Goal: Task Accomplishment & Management: Manage account settings

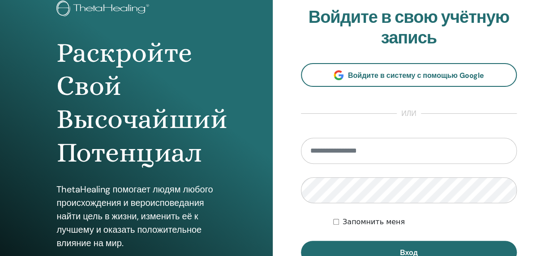
scroll to position [134, 0]
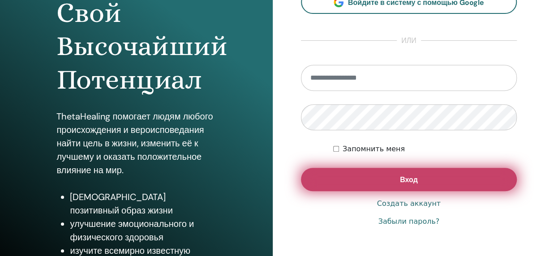
type input "**********"
click at [407, 174] on button "Вход" at bounding box center [409, 179] width 216 height 23
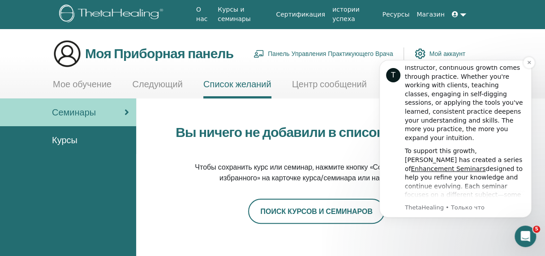
scroll to position [45, 0]
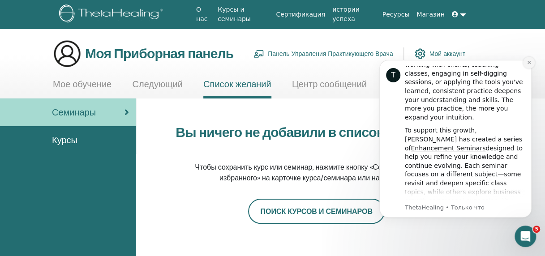
click at [533, 60] on button "Dismiss notification" at bounding box center [529, 63] width 12 height 12
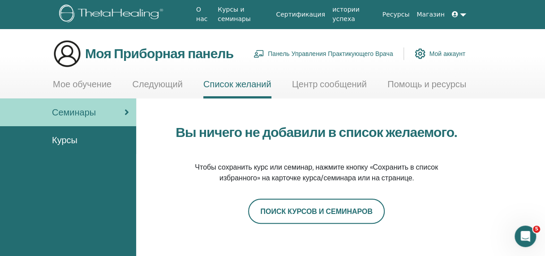
click at [435, 53] on ya-tr-span "Мой аккаунт" at bounding box center [447, 54] width 36 height 8
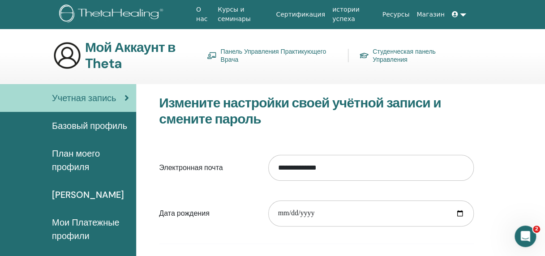
click at [463, 16] on link at bounding box center [458, 14] width 21 height 17
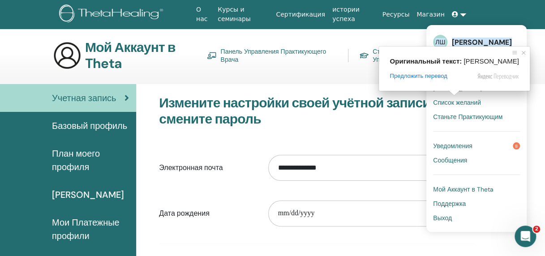
click at [470, 41] on ya-tr-span "[PERSON_NAME]" at bounding box center [482, 42] width 60 height 9
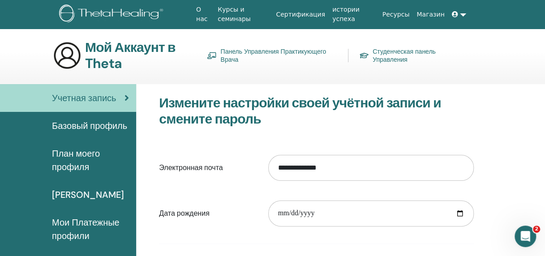
click at [265, 47] on ya-tr-span "Панель Управления Практикующего Врача" at bounding box center [278, 55] width 116 height 16
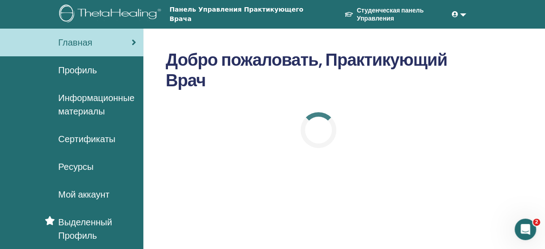
click at [80, 139] on ya-tr-span "Сертификаты" at bounding box center [86, 139] width 57 height 12
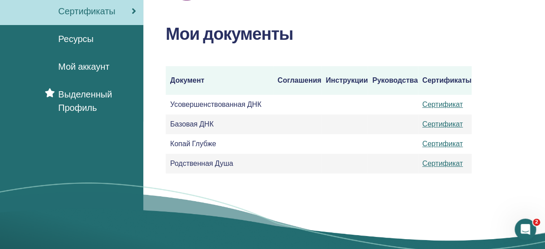
scroll to position [179, 0]
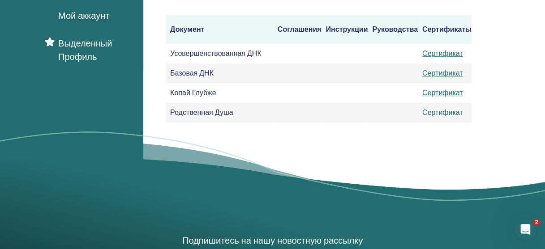
click at [444, 113] on ya-tr-span "Сертификат" at bounding box center [442, 112] width 41 height 9
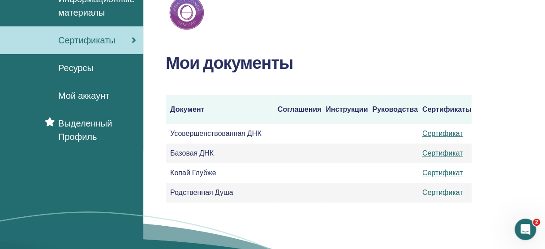
scroll to position [0, 0]
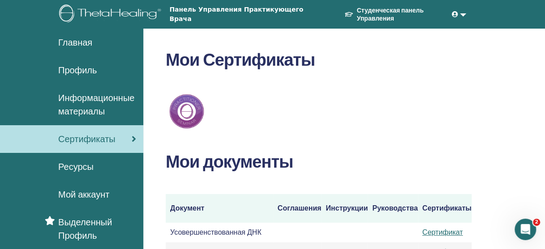
click at [457, 16] on span at bounding box center [456, 14] width 8 height 7
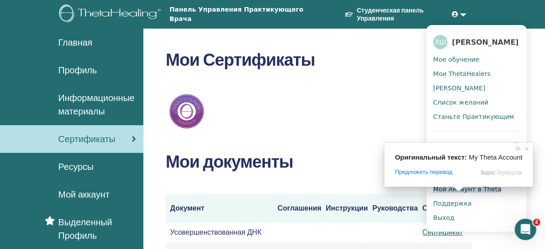
click at [458, 193] on ya-tr-span "Мой Аккаунт в Theta" at bounding box center [467, 189] width 68 height 7
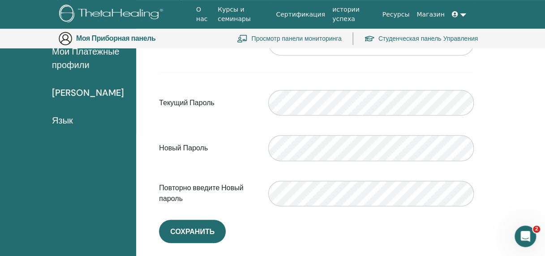
scroll to position [64, 0]
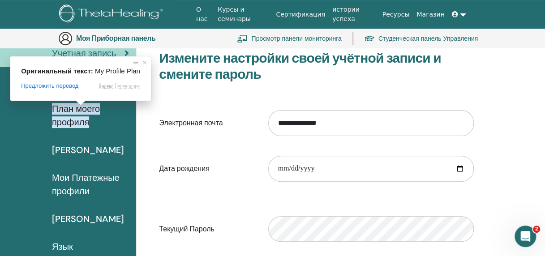
click at [81, 111] on ya-tr-span "План моего профиля" at bounding box center [76, 115] width 48 height 25
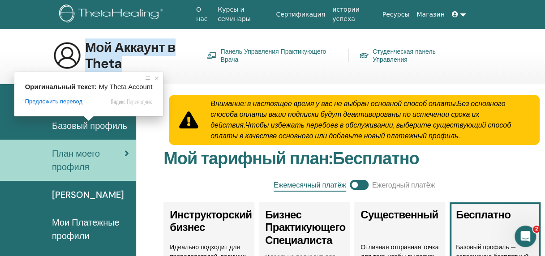
click at [125, 48] on ya-tr-span "Мой Аккаунт в Theta" at bounding box center [130, 55] width 90 height 34
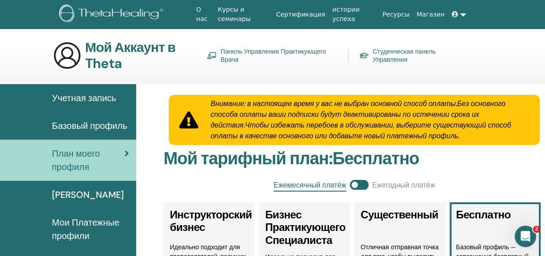
click at [89, 93] on ya-tr-span "Учетная запись" at bounding box center [84, 98] width 64 height 12
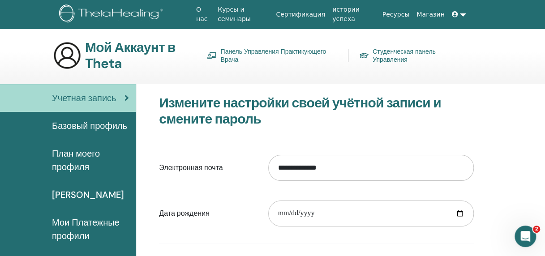
click at [460, 13] on link at bounding box center [458, 14] width 21 height 17
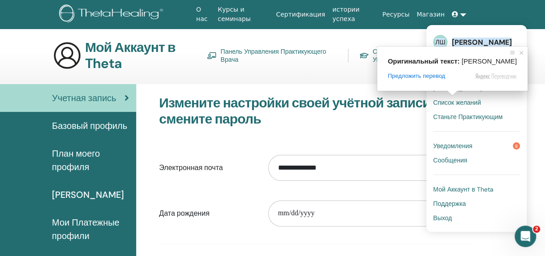
click at [457, 41] on ya-tr-span "[PERSON_NAME]" at bounding box center [482, 42] width 60 height 9
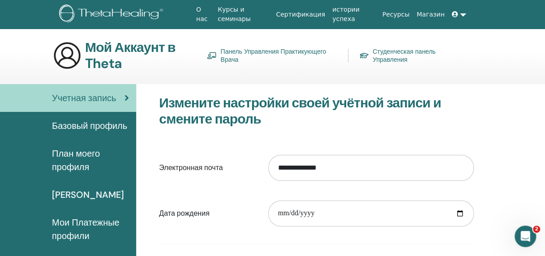
click at [462, 14] on link at bounding box center [458, 14] width 21 height 17
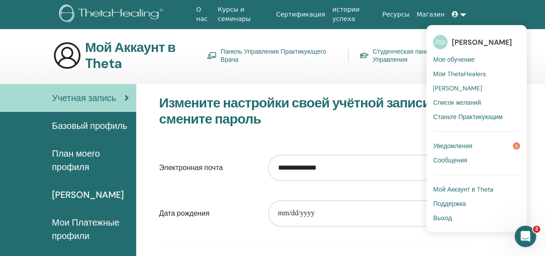
click at [437, 42] on ya-tr-span "ЛШ" at bounding box center [440, 42] width 10 height 8
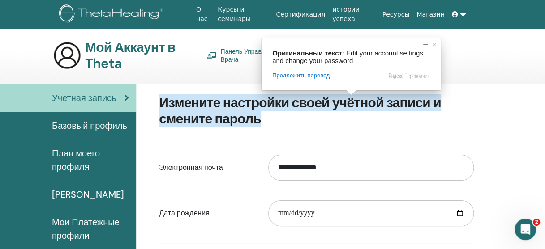
click at [424, 43] on span "Отключить подсказку с оригинальным текстом" at bounding box center [425, 44] width 9 height 9
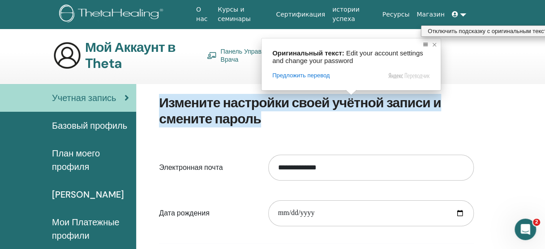
click at [431, 44] on span at bounding box center [434, 44] width 9 height 9
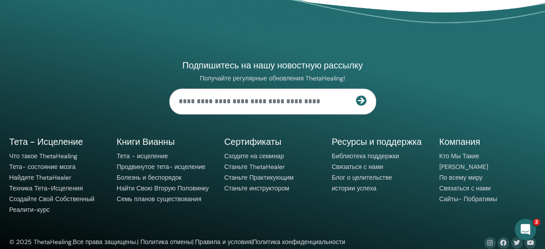
scroll to position [510, 0]
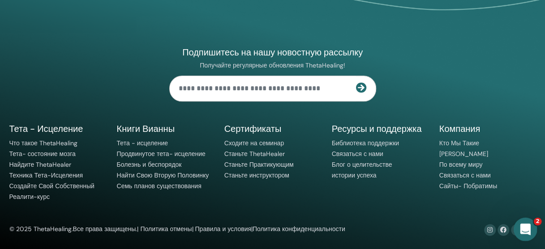
click at [522, 229] on icon "Открыть службу сообщений Intercom" at bounding box center [523, 228] width 15 height 15
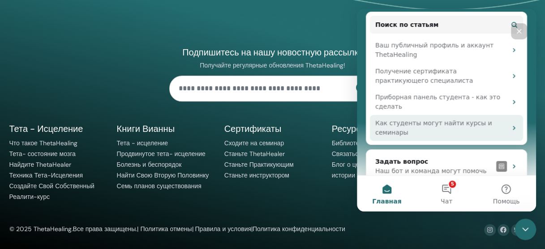
scroll to position [130, 0]
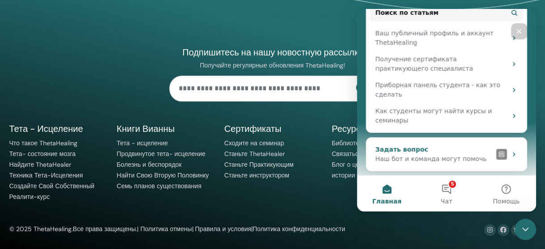
click at [433, 154] on div "Наш бот и команда могут помочь" at bounding box center [433, 158] width 117 height 9
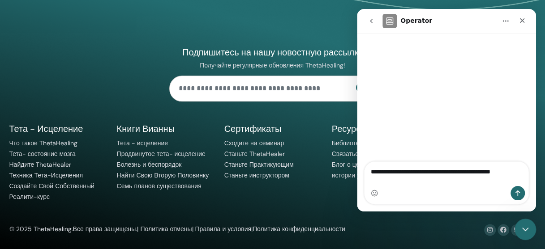
type textarea "**********"
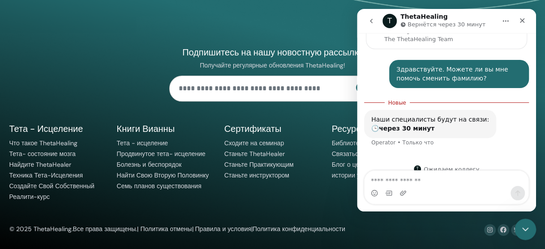
scroll to position [98, 0]
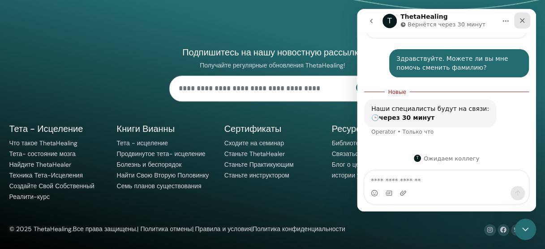
click at [527, 18] on div "Закрыть" at bounding box center [522, 21] width 16 height 16
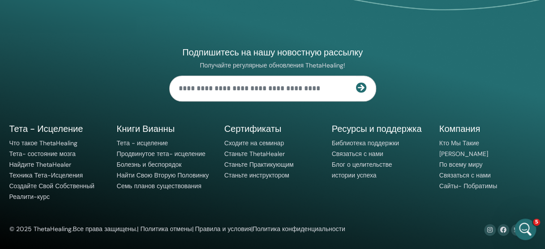
scroll to position [84, 0]
click at [534, 223] on span "5" at bounding box center [537, 222] width 8 height 8
click at [525, 230] on icon "Открыть службу сообщений Intercom" at bounding box center [523, 228] width 15 height 15
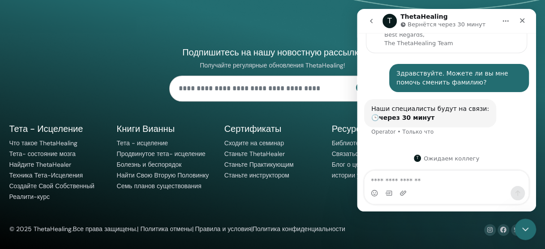
click at [508, 18] on icon "Главная" at bounding box center [505, 20] width 7 height 7
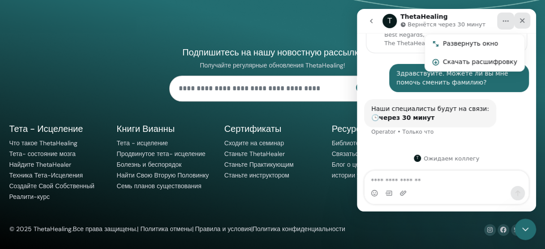
click at [524, 20] on icon "Закрыть" at bounding box center [521, 20] width 7 height 7
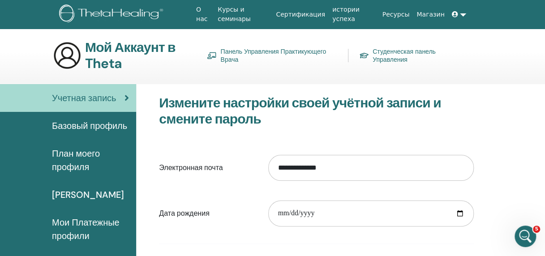
scroll to position [77, 0]
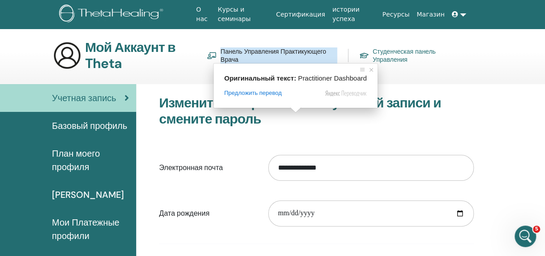
click at [408, 54] on ya-tr-span "Студенческая панель Управления" at bounding box center [418, 55] width 93 height 16
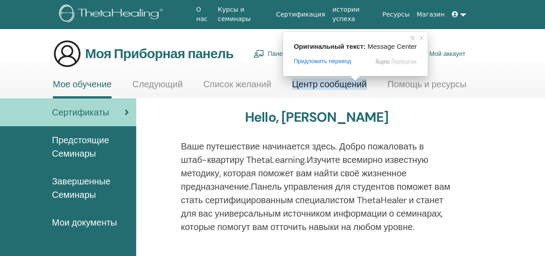
click at [444, 145] on p "Ваше путешествие начинается здесь. Добро пожаловать в штаб-квартиру ThetaLearni…" at bounding box center [316, 187] width 271 height 94
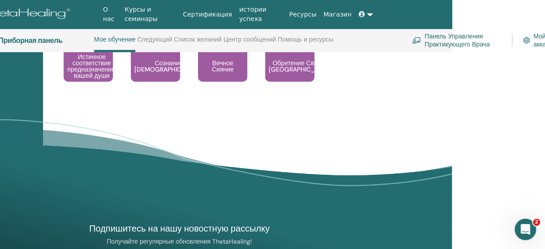
scroll to position [1142, 103]
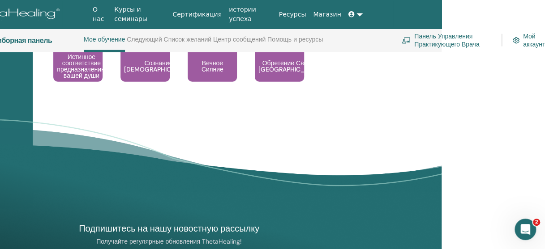
drag, startPoint x: 370, startPoint y: 251, endPoint x: 16, endPoint y: 10, distance: 428.1
click at [531, 46] on ya-tr-span "Мой аккаунт" at bounding box center [534, 40] width 22 height 16
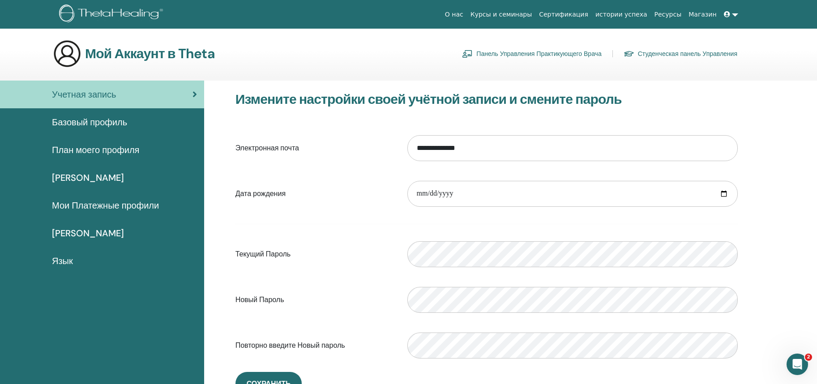
click at [544, 15] on link at bounding box center [730, 14] width 21 height 17
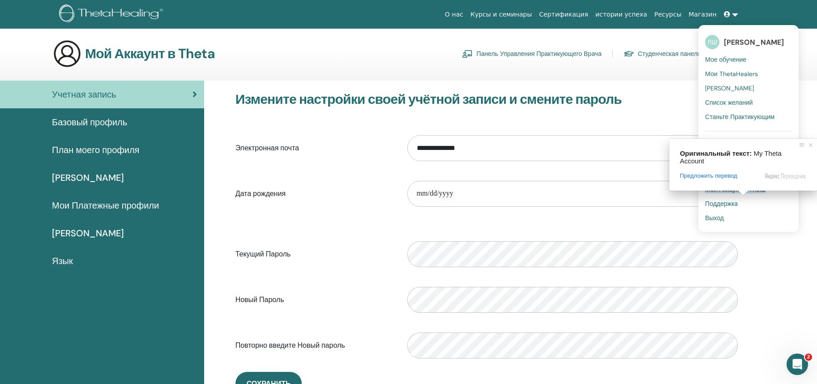
click at [544, 190] on span at bounding box center [743, 192] width 12 height 5
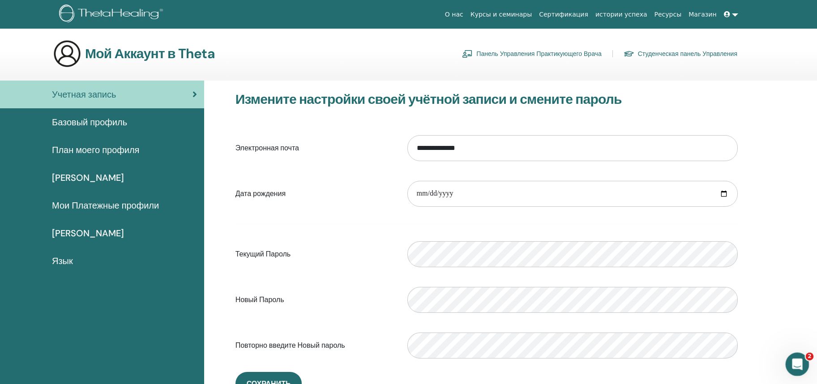
click at [544, 256] on body "О нас Курсы и семинары Сертификация истории успеха Ресурсы [GEOGRAPHIC_DATA] [P…" at bounding box center [408, 192] width 817 height 384
click at [544, 256] on icon "Открыть службу сообщений Intercom" at bounding box center [796, 363] width 15 height 15
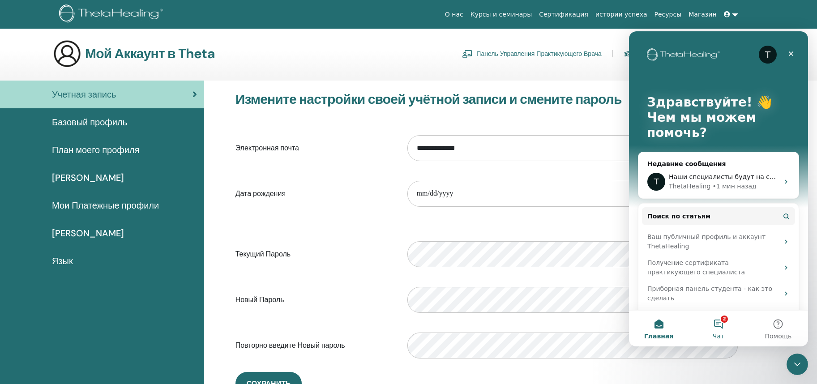
click at [544, 256] on button "2 Чат" at bounding box center [718, 329] width 60 height 36
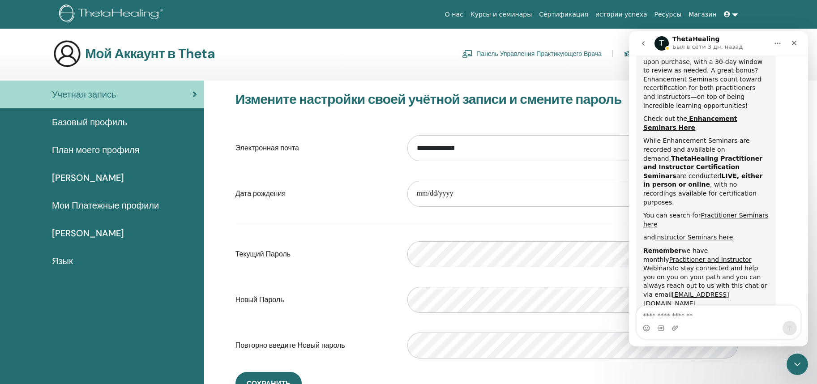
scroll to position [418, 0]
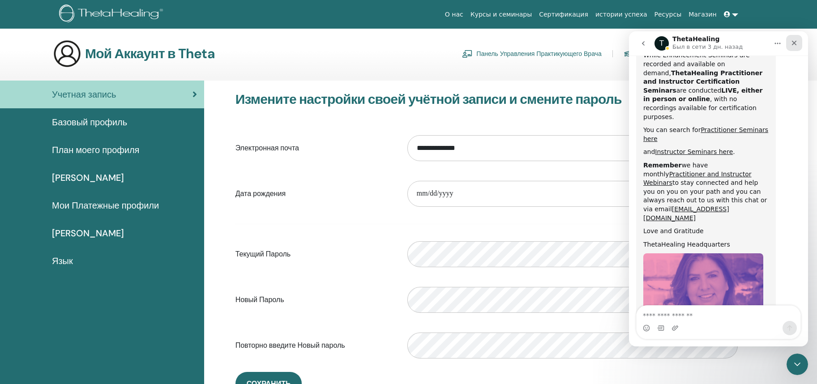
click at [544, 44] on icon "Закрыть" at bounding box center [793, 42] width 7 height 7
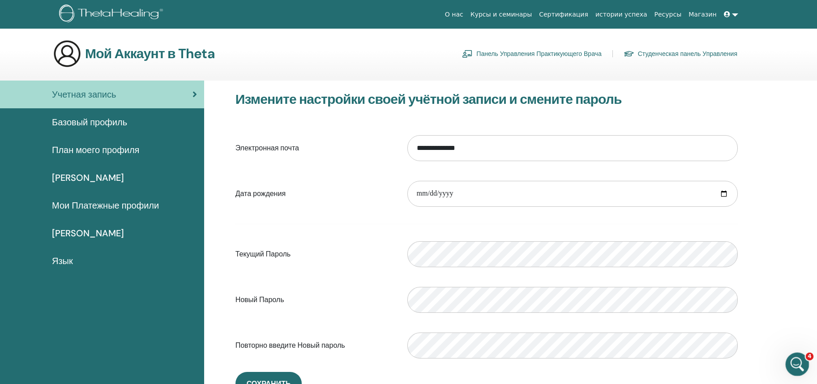
click at [544, 256] on icon "Открыть службу сообщений Intercom" at bounding box center [796, 363] width 15 height 15
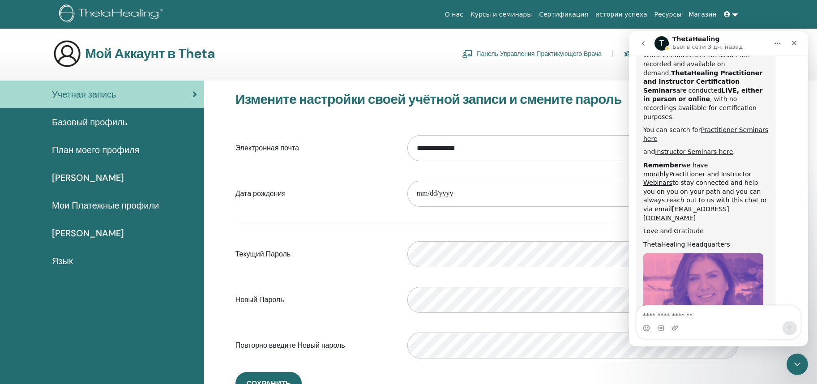
click at [544, 42] on icon "go back" at bounding box center [643, 43] width 7 height 7
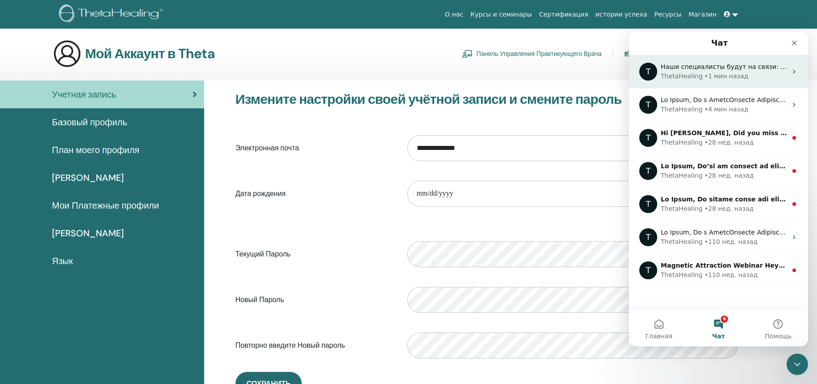
click at [544, 68] on span "Наши специалисты будут на связи: 🕒 через 30 минут" at bounding box center [751, 66] width 180 height 7
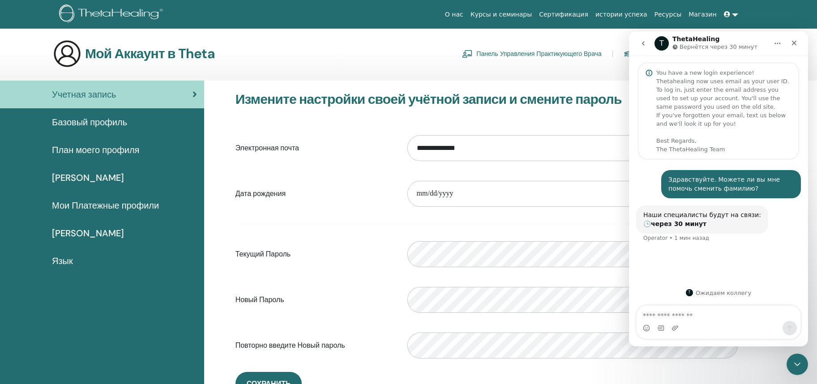
click at [53, 256] on div "Учетная запись Базовый профиль План моего профиля Мои Подписки Мои Платежные пр…" at bounding box center [102, 293] width 204 height 424
click at [544, 41] on icon "Закрыть" at bounding box center [793, 42] width 7 height 7
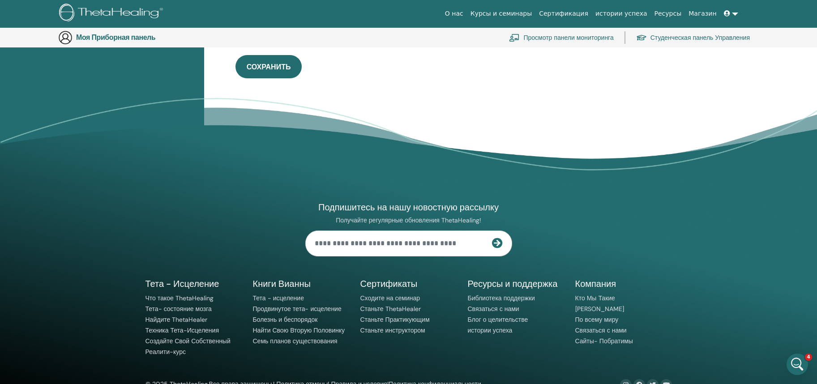
scroll to position [355, 0]
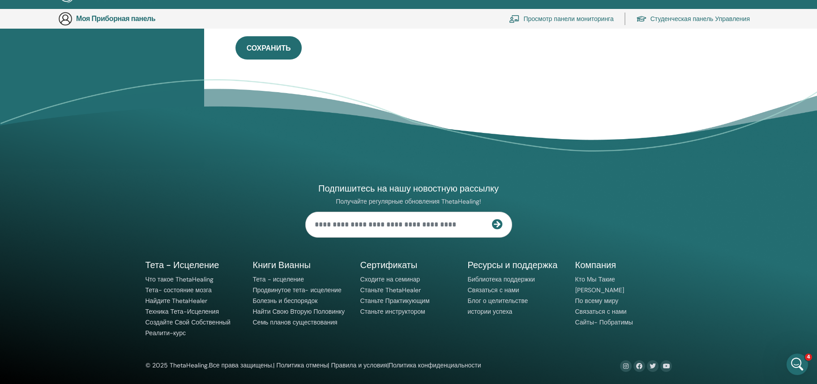
click at [432, 256] on div "Сертификаты Сходите на семинар Станьте ThetaHealer Станьте Практикующим Станьте…" at bounding box center [408, 299] width 107 height 80
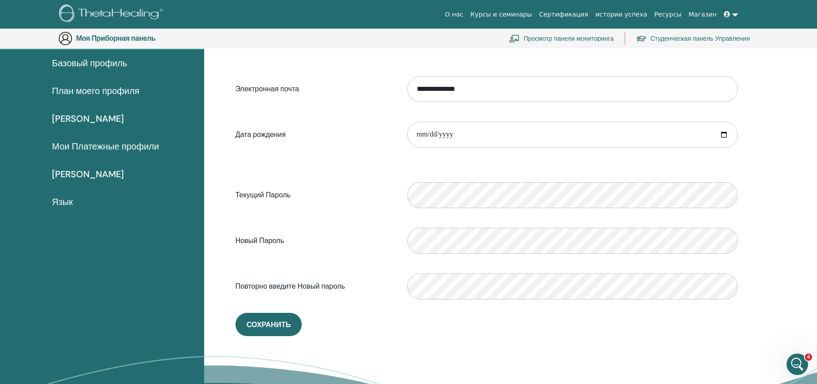
scroll to position [0, 0]
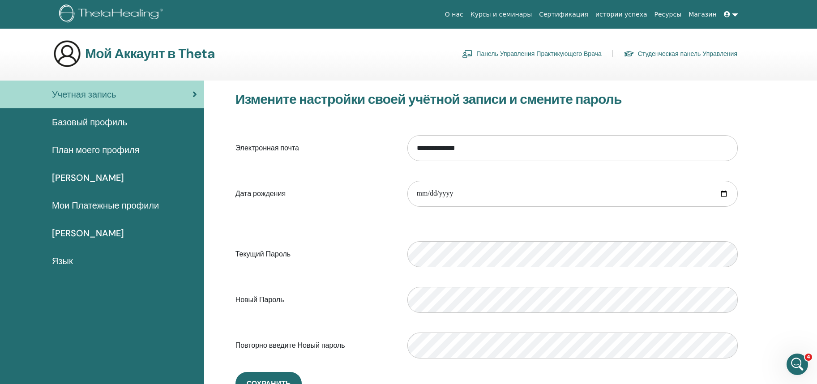
click at [544, 12] on link at bounding box center [730, 14] width 21 height 17
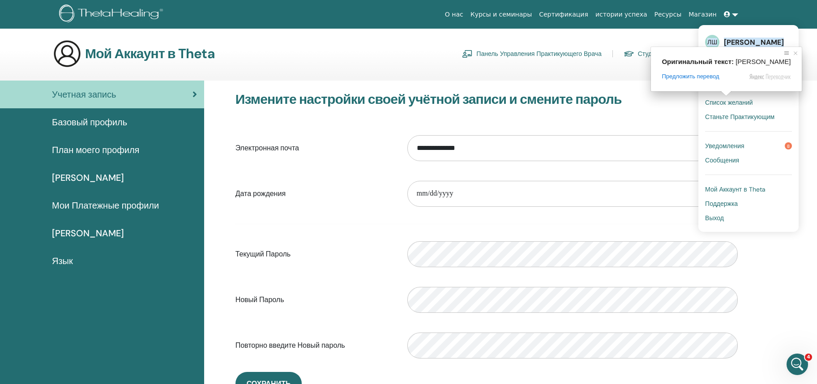
click at [544, 52] on span "Отключить подсказку с оригинальным текстом" at bounding box center [786, 53] width 9 height 9
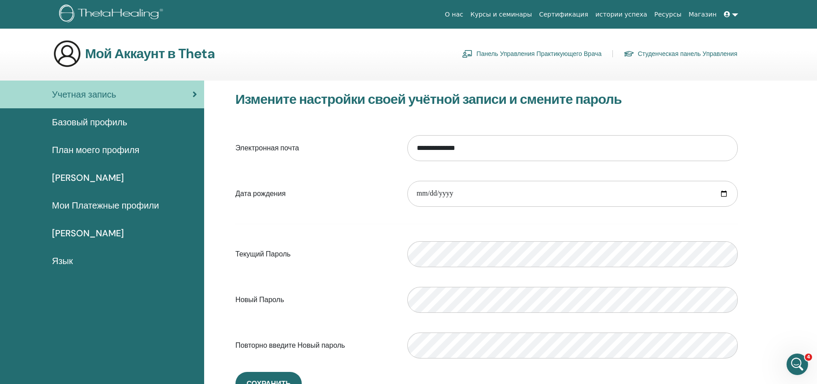
click at [544, 11] on link at bounding box center [730, 14] width 21 height 17
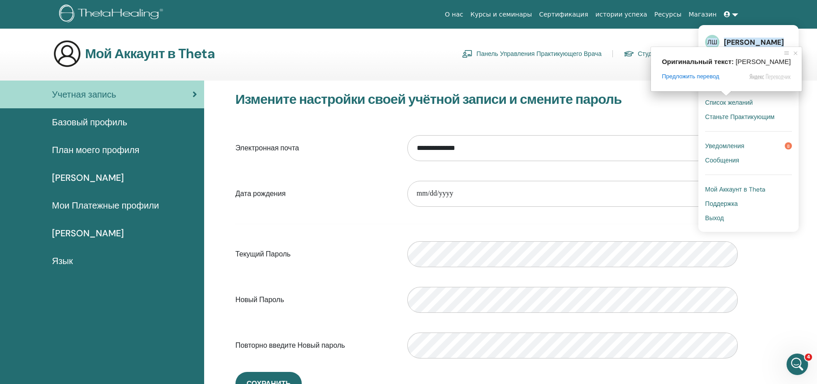
click at [544, 38] on ya-tr-span "[PERSON_NAME]" at bounding box center [754, 42] width 60 height 9
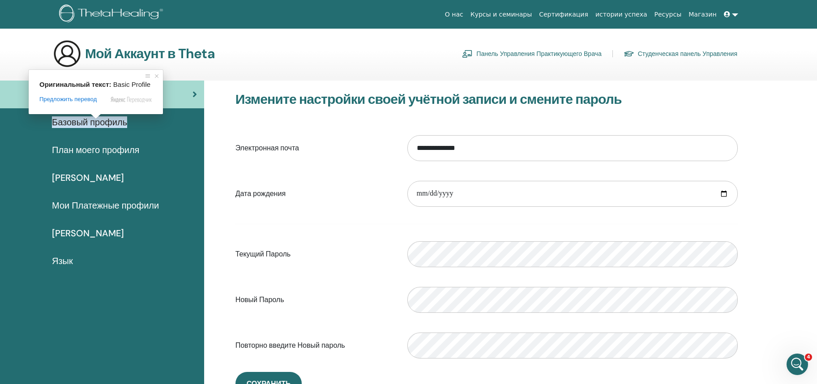
click at [96, 118] on body "О нас Курсы и семинары Сертификация истории успеха Ресурсы Магазин ЛШ Лилия Шай…" at bounding box center [408, 192] width 817 height 384
click at [108, 123] on ya-tr-span "Базовый профиль" at bounding box center [89, 122] width 75 height 12
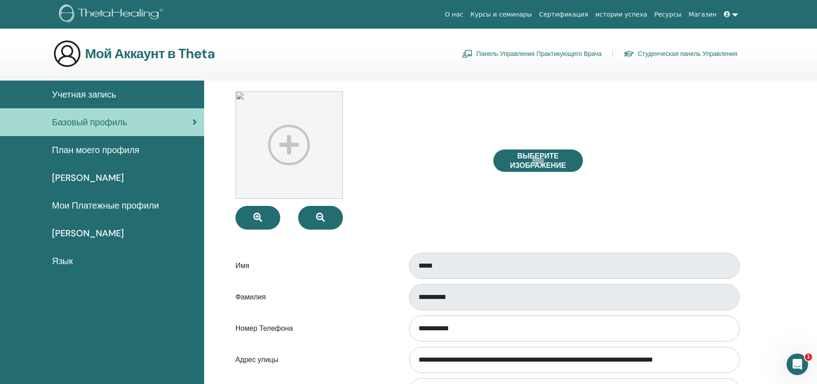
click at [339, 294] on div "**********" at bounding box center [487, 297] width 516 height 30
click at [319, 358] on label "Адрес улицы" at bounding box center [315, 359] width 172 height 17
click at [409, 358] on input "**********" at bounding box center [574, 360] width 330 height 26
click at [390, 284] on div "**********" at bounding box center [487, 297] width 516 height 30
click at [643, 217] on div "Выберите Изображение" at bounding box center [615, 160] width 258 height 138
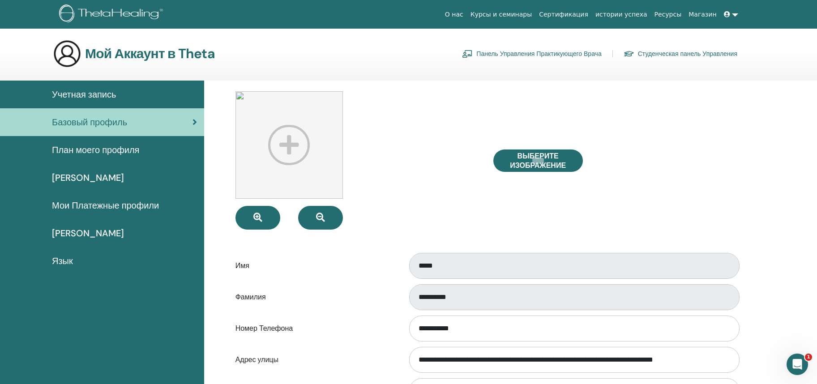
click at [94, 146] on ya-tr-span "План моего профиля" at bounding box center [95, 150] width 87 height 12
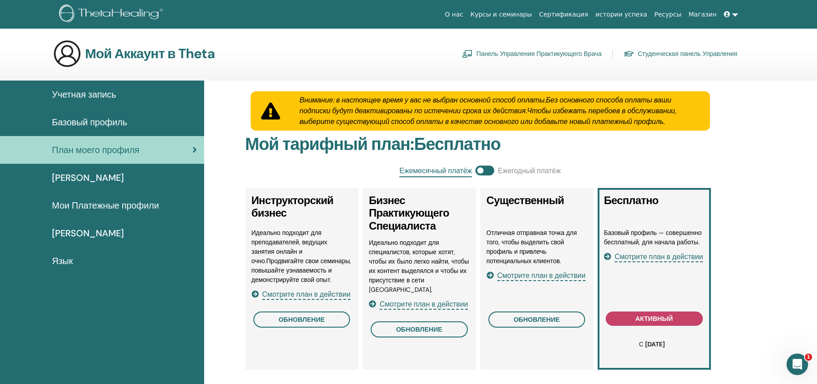
click at [111, 119] on ya-tr-span "Базовый профиль" at bounding box center [89, 122] width 75 height 12
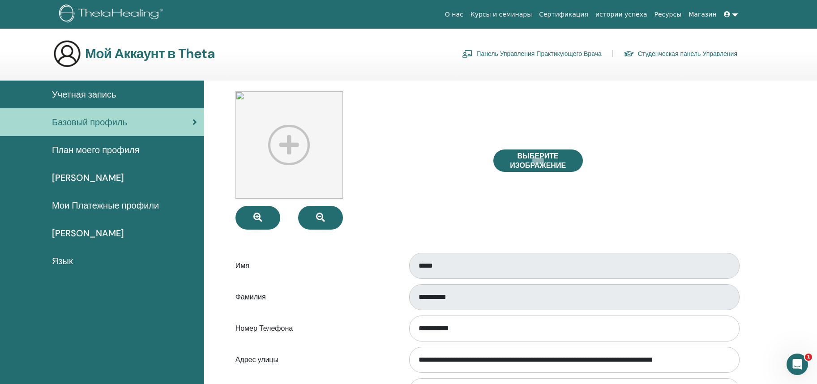
click at [366, 298] on div "**********" at bounding box center [487, 297] width 516 height 30
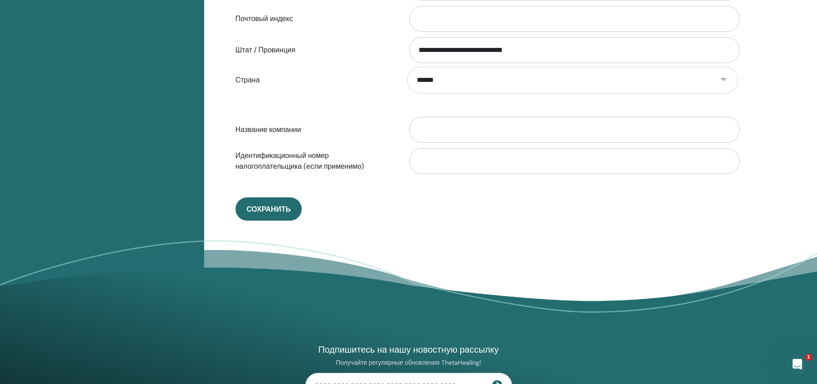
scroll to position [490, 0]
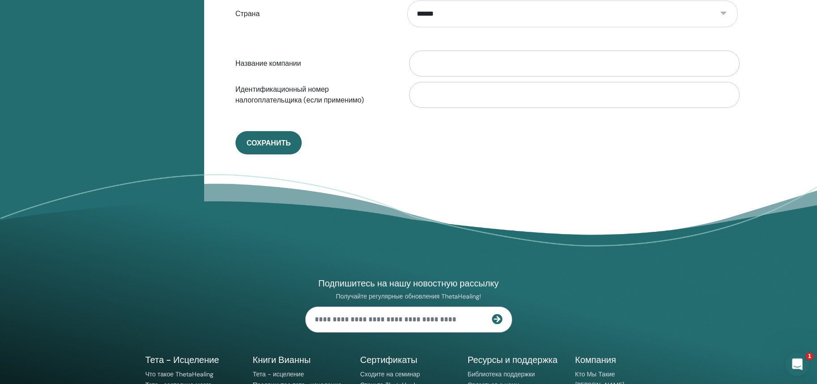
click at [789, 361] on div "Открыть службу сообщений Intercom" at bounding box center [796, 363] width 30 height 30
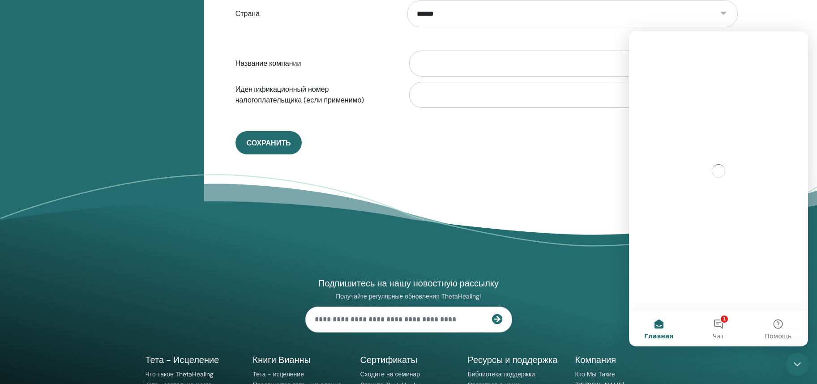
scroll to position [0, 0]
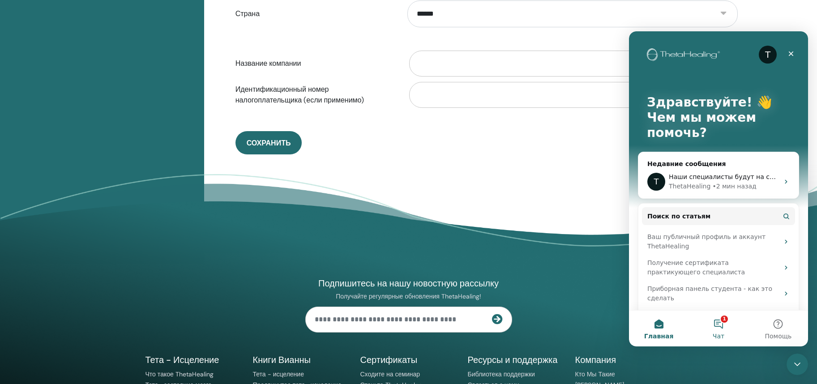
click at [726, 327] on button "1 Чат" at bounding box center [718, 329] width 60 height 36
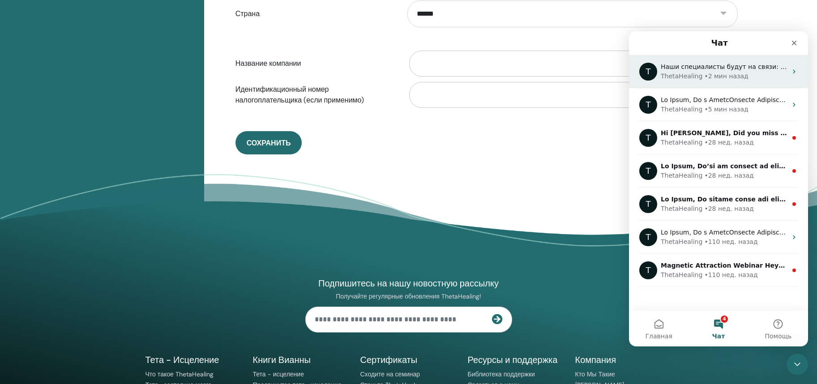
click at [787, 66] on div "T Наши специалисты будут на связи: 🕒 через 30 минут ThetaHealing • 2 мин назад" at bounding box center [718, 71] width 179 height 33
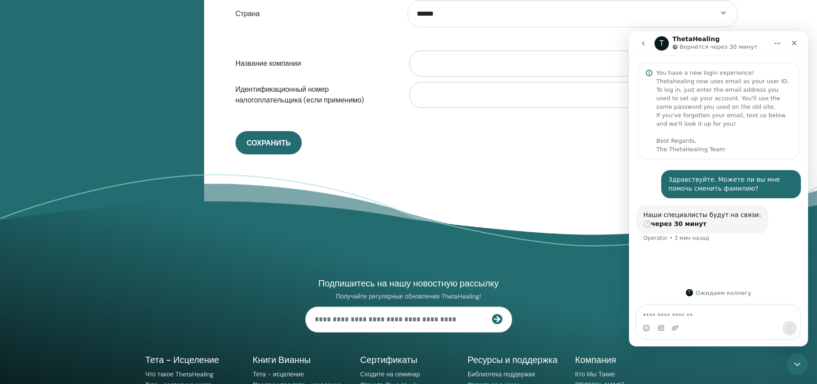
click at [642, 42] on icon "go back" at bounding box center [643, 43] width 7 height 7
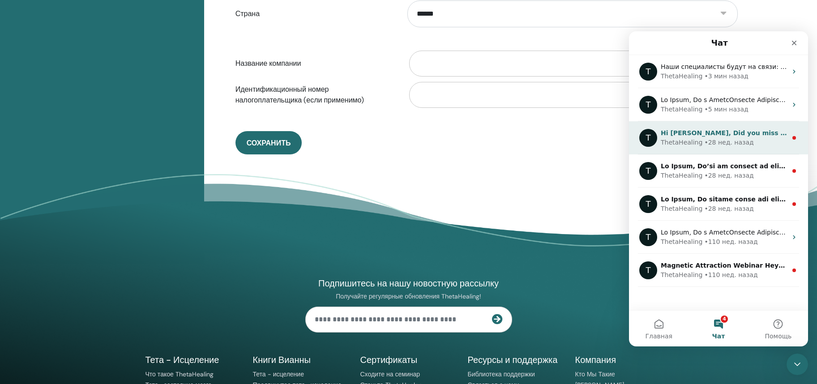
click at [747, 143] on div "ThetaHealing • 28 нед. назад" at bounding box center [724, 142] width 126 height 9
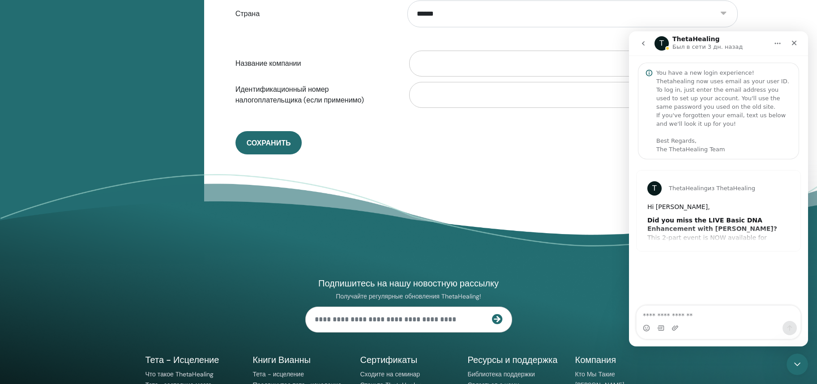
click at [639, 40] on button "go back" at bounding box center [643, 43] width 17 height 17
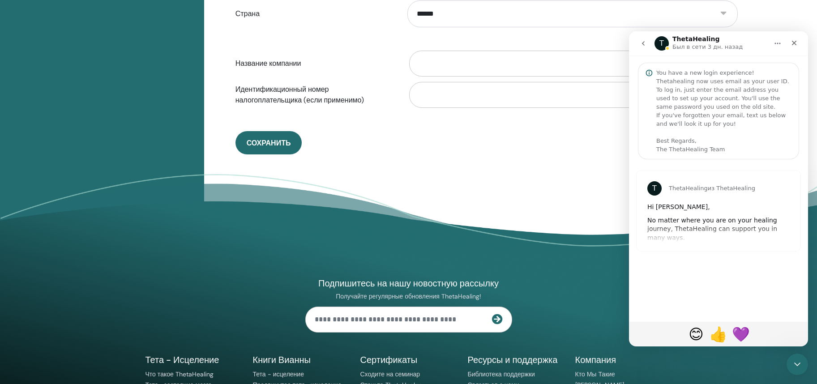
click at [640, 42] on icon "go back" at bounding box center [643, 43] width 7 height 7
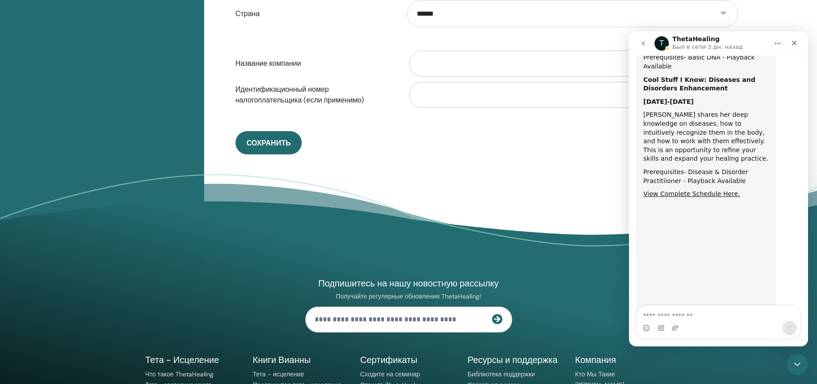
scroll to position [503, 0]
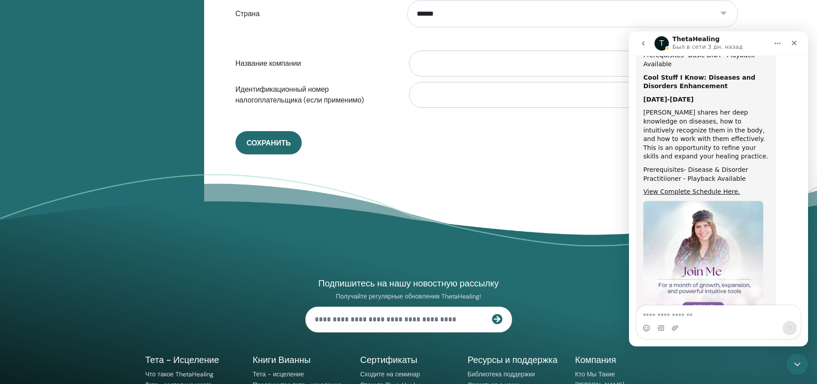
click at [640, 42] on icon "go back" at bounding box center [643, 43] width 7 height 7
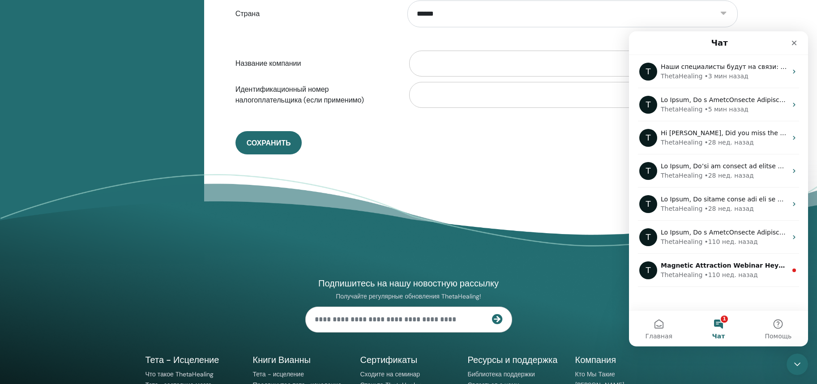
scroll to position [0, 0]
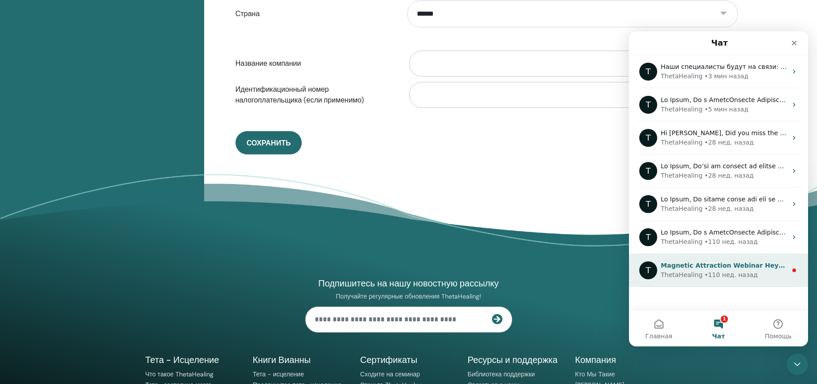
click at [776, 273] on div "ThetaHealing • 110 нед. назад" at bounding box center [724, 274] width 126 height 9
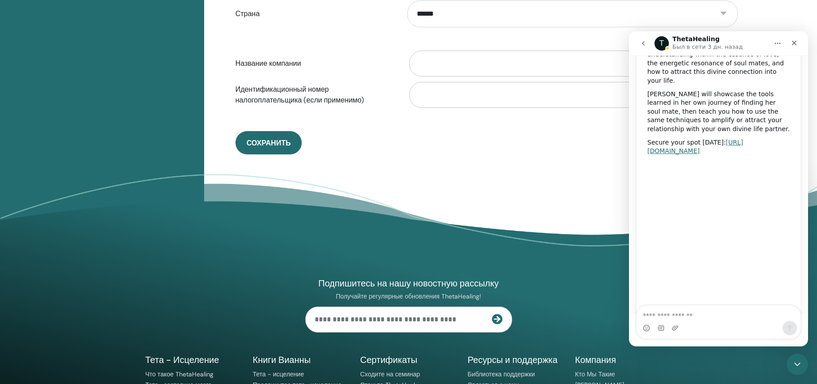
scroll to position [260, 0]
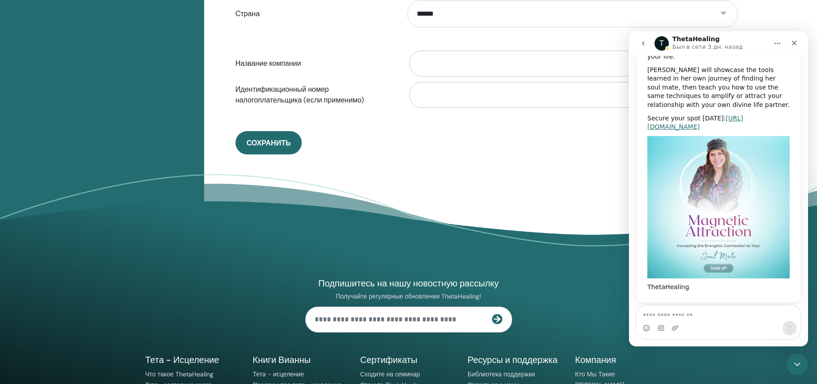
click at [642, 41] on icon "go back" at bounding box center [643, 43] width 7 height 7
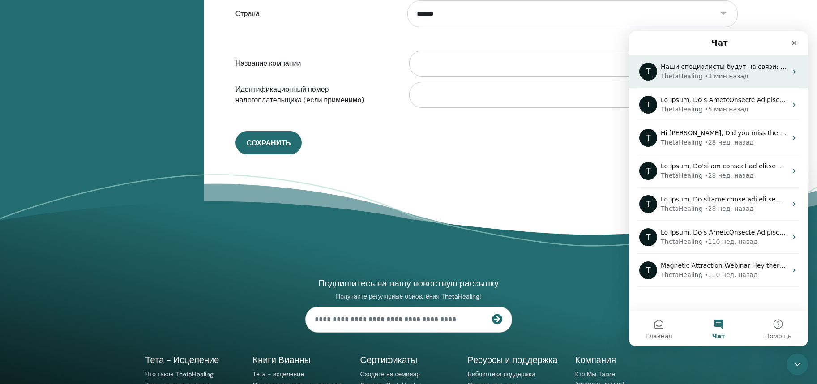
click at [733, 63] on span "Наши специалисты будут на связи: 🕒 через 30 минут" at bounding box center [751, 66] width 180 height 7
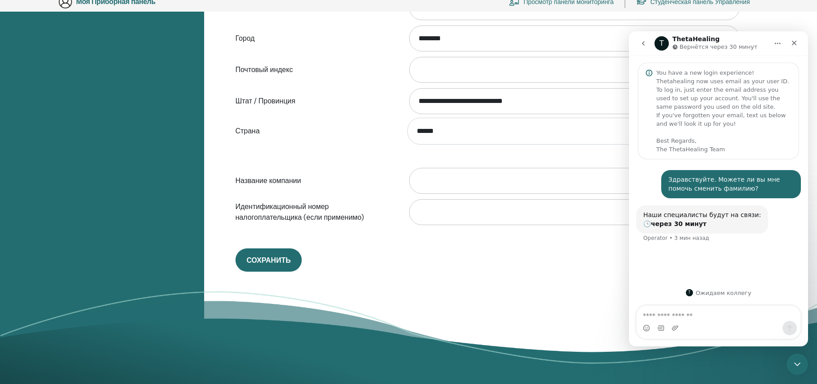
scroll to position [355, 0]
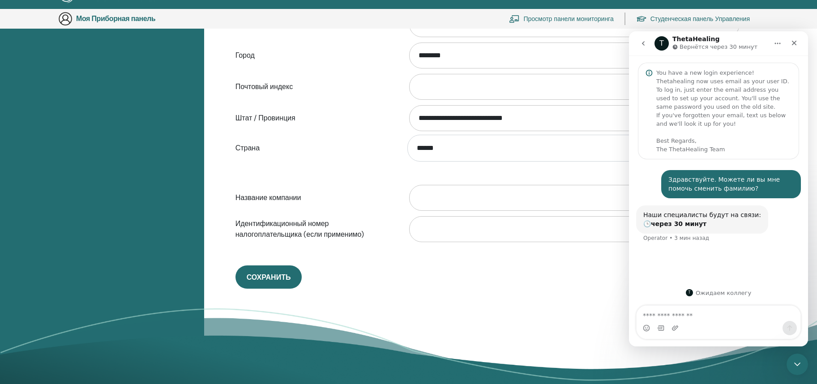
click at [647, 39] on button "go back" at bounding box center [643, 43] width 17 height 17
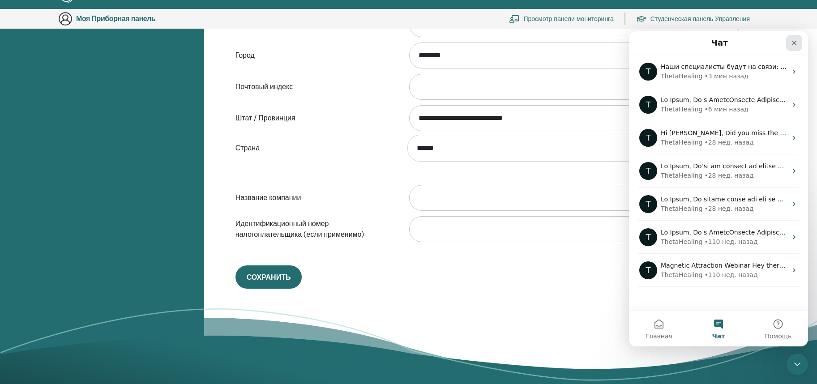
click at [788, 48] on div "Закрыть" at bounding box center [794, 43] width 16 height 16
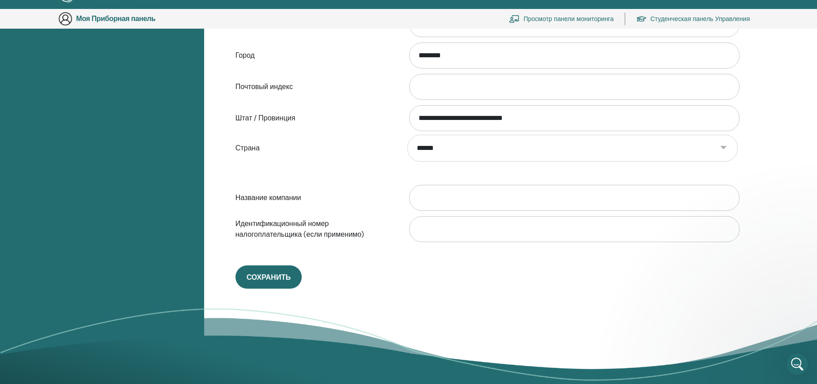
scroll to position [0, 0]
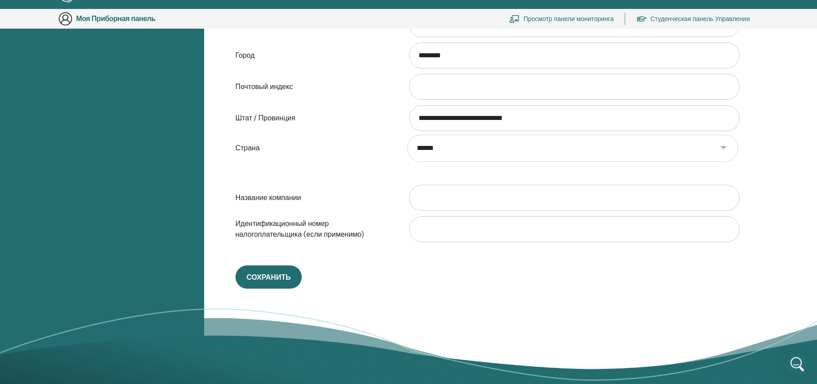
click at [800, 360] on icon "Открыть службу сообщений Intercom" at bounding box center [796, 363] width 15 height 15
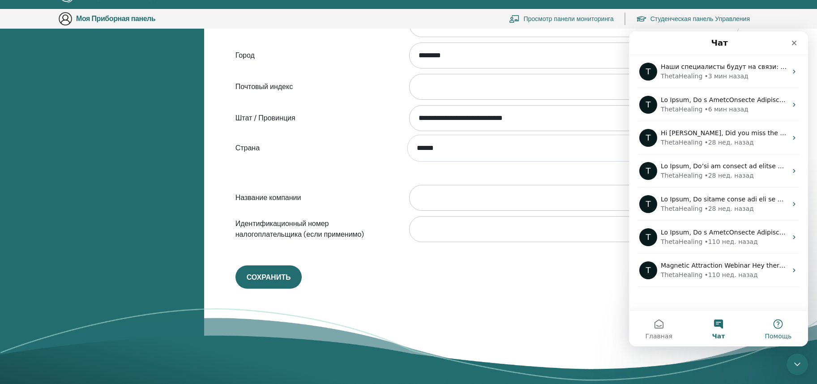
click at [775, 325] on button "Помощь" at bounding box center [778, 329] width 60 height 36
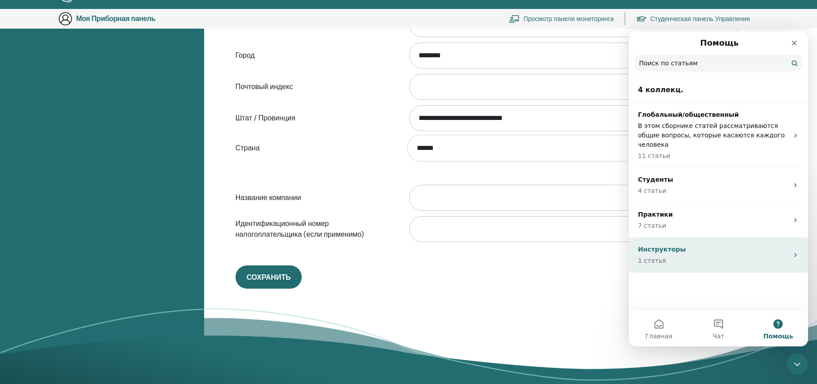
click at [730, 246] on div "Инструкторы 1 статья" at bounding box center [713, 255] width 150 height 21
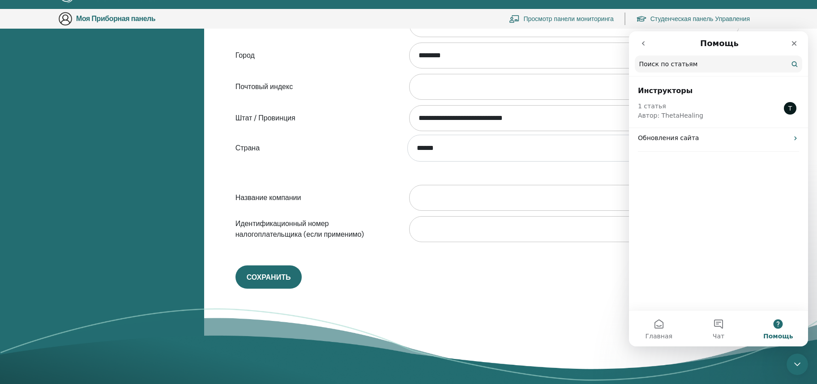
click at [646, 40] on icon "go back" at bounding box center [643, 43] width 7 height 7
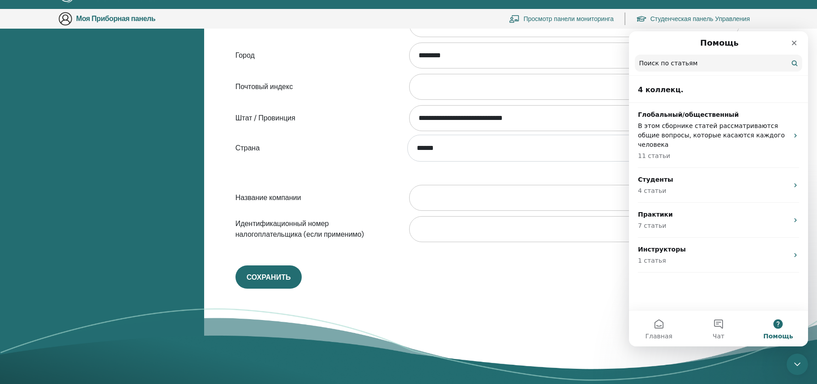
drag, startPoint x: 554, startPoint y: 252, endPoint x: 554, endPoint y: 259, distance: 6.3
click at [551, 252] on div "**********" at bounding box center [487, 22] width 516 height 533
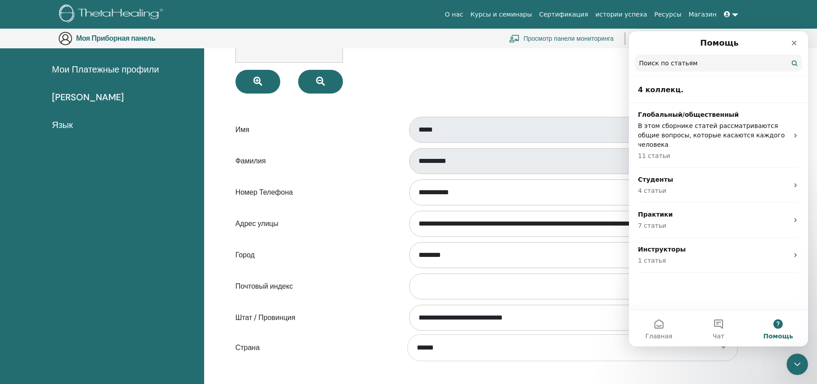
scroll to position [154, 0]
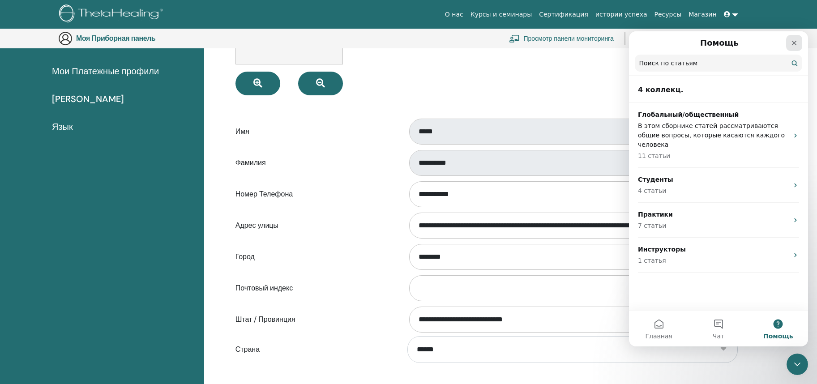
click at [796, 42] on icon "Закрыть" at bounding box center [793, 42] width 7 height 7
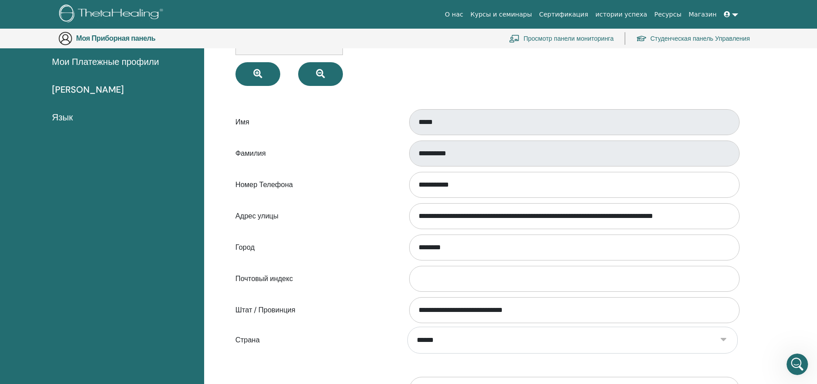
scroll to position [221, 0]
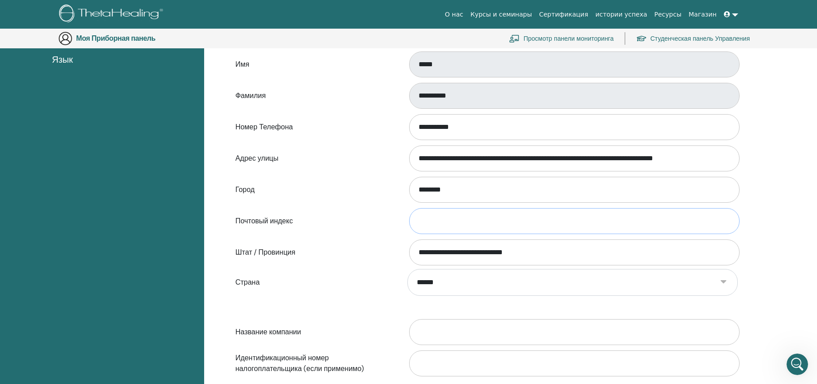
click at [471, 217] on input "Почтовый индекс" at bounding box center [574, 221] width 330 height 26
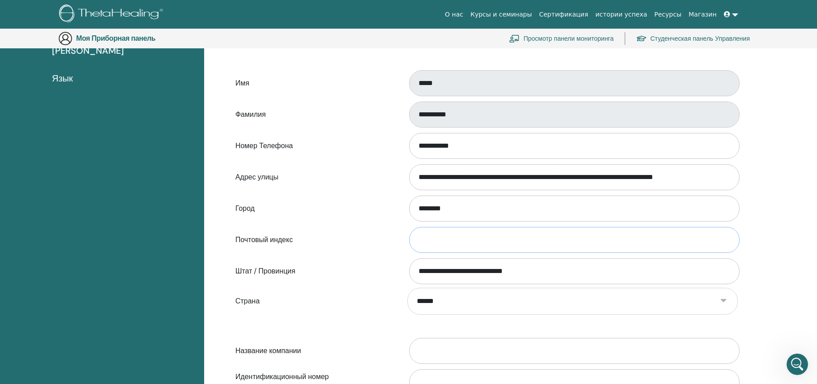
scroll to position [154, 0]
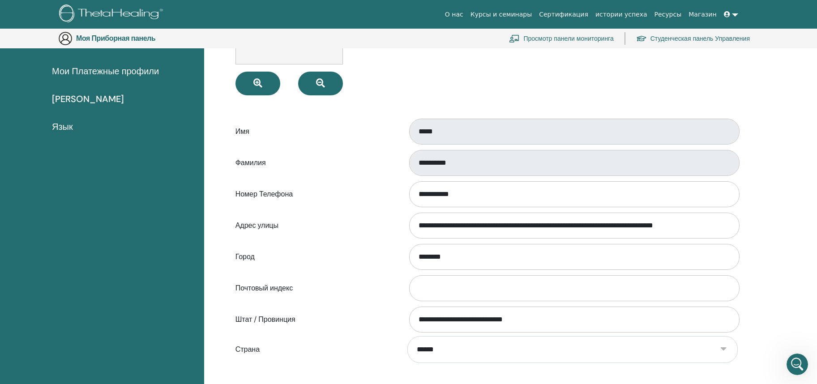
click at [473, 150] on div "**********" at bounding box center [573, 163] width 344 height 30
drag, startPoint x: 473, startPoint y: 149, endPoint x: 410, endPoint y: 154, distance: 63.3
click at [410, 154] on div "**********" at bounding box center [573, 163] width 344 height 30
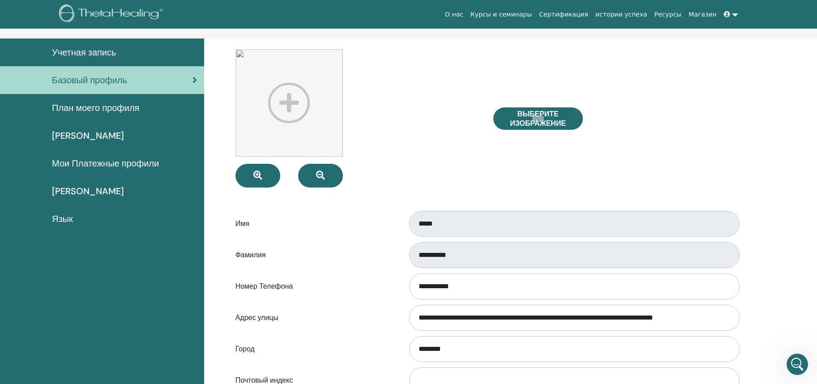
scroll to position [0, 0]
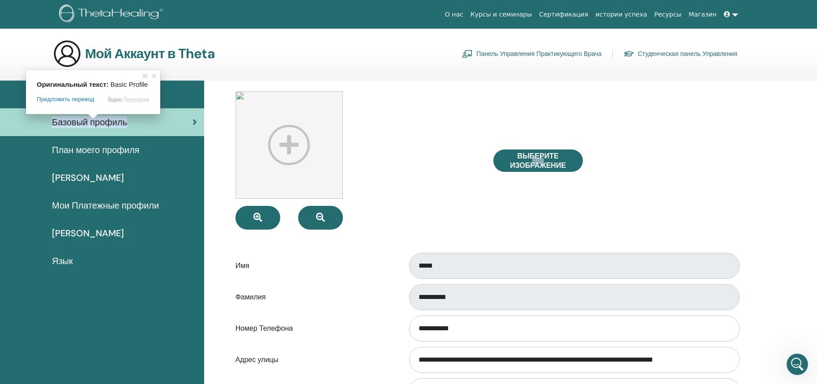
click at [86, 121] on ya-tr-span "Базовый профиль" at bounding box center [89, 122] width 75 height 12
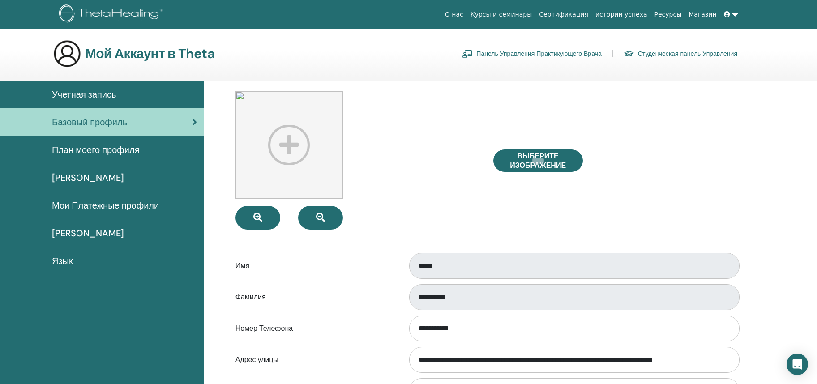
click at [740, 13] on link at bounding box center [730, 14] width 21 height 17
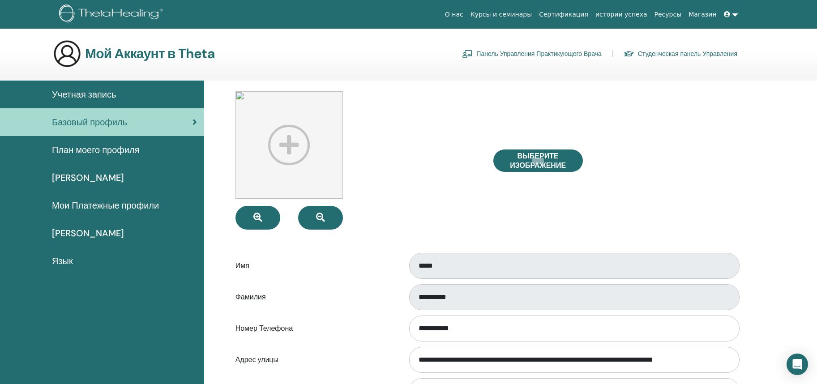
click at [739, 10] on link at bounding box center [730, 14] width 21 height 17
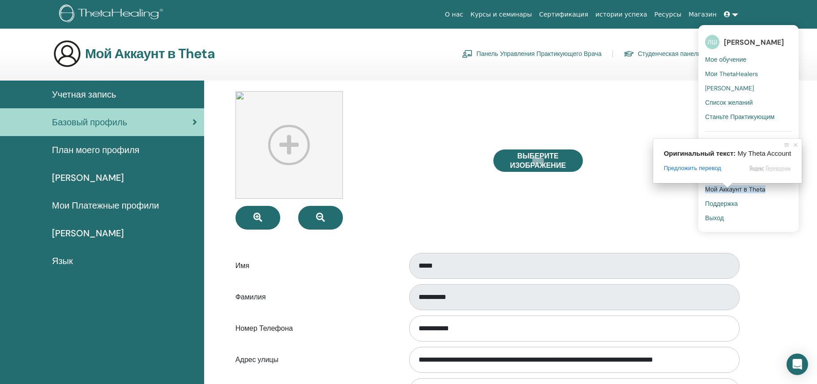
click at [721, 203] on body "О нас Курсы и семинары Сертификация истории успеха Ресурсы [GEOGRAPHIC_DATA] [P…" at bounding box center [408, 192] width 817 height 384
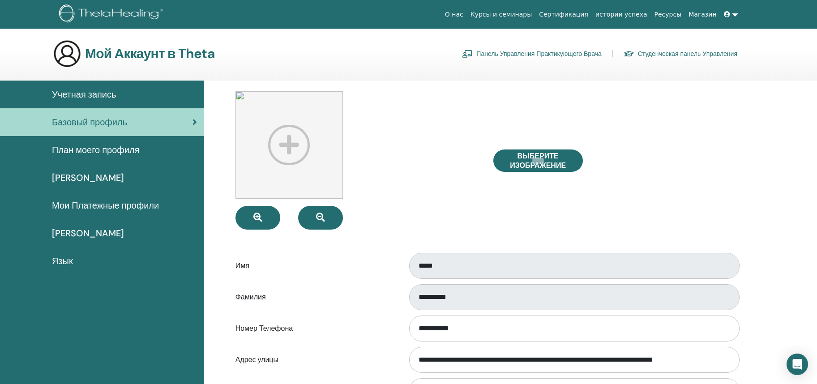
click at [732, 16] on link at bounding box center [730, 14] width 21 height 17
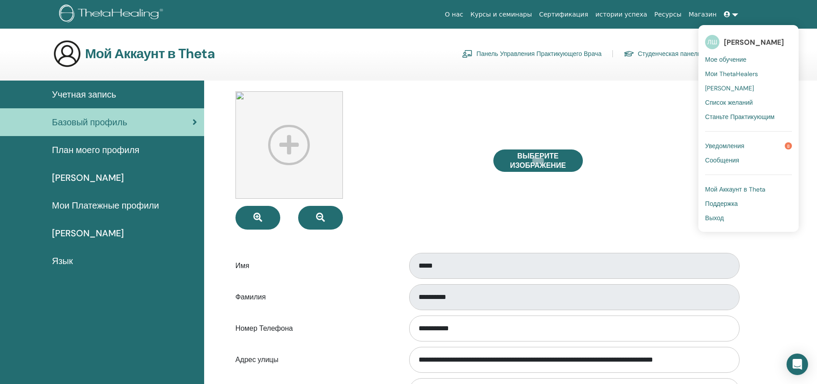
click at [713, 202] on body "О нас Курсы и семинары Сертификация истории успеха Ресурсы [GEOGRAPHIC_DATA] [P…" at bounding box center [408, 192] width 817 height 384
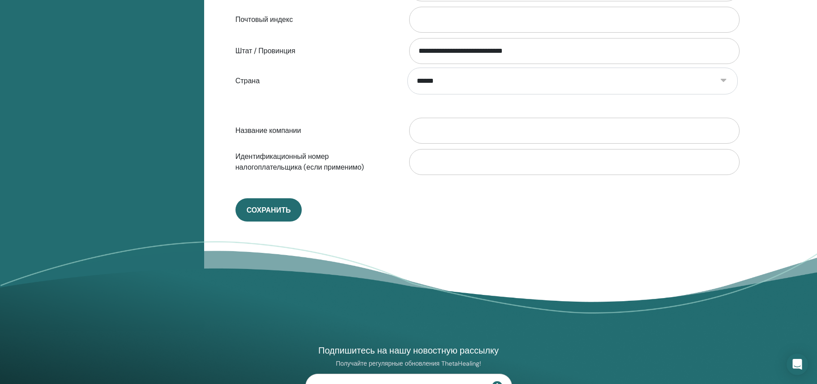
scroll to position [587, 0]
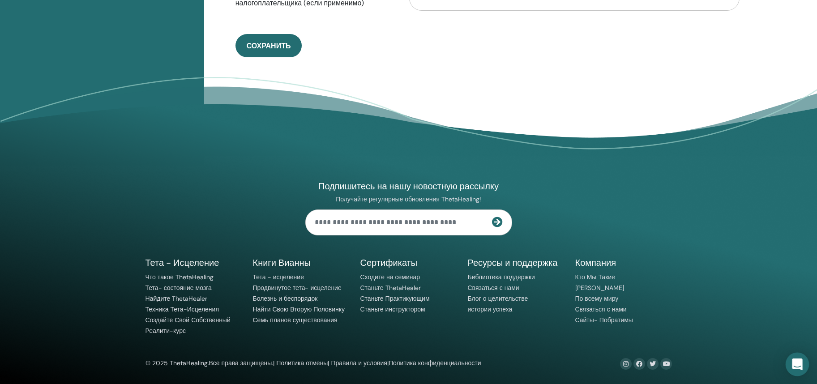
click at [797, 363] on icon "Откройте Интерком-Мессенджер" at bounding box center [797, 364] width 10 height 12
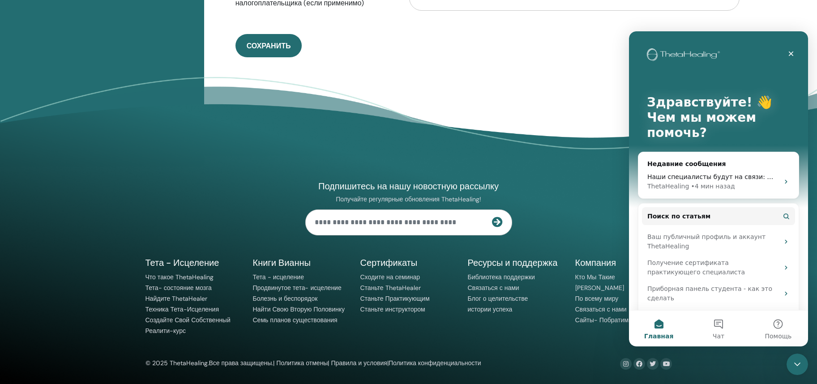
scroll to position [0, 0]
click at [776, 176] on div "T Наши специалисты будут на связи: 🕒 через 30 минут ThetaHealing • 4 мин назад" at bounding box center [718, 181] width 160 height 33
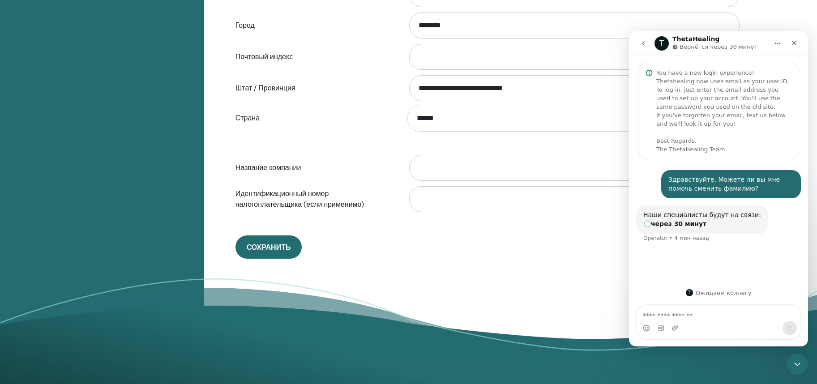
scroll to position [184, 0]
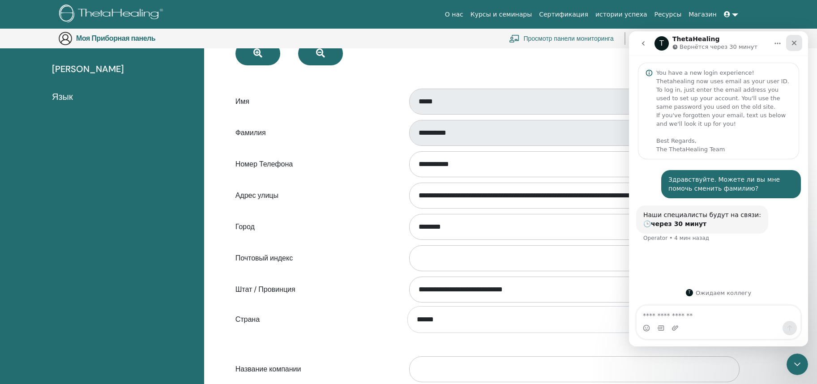
click at [793, 44] on icon "Закрыть" at bounding box center [794, 43] width 5 height 5
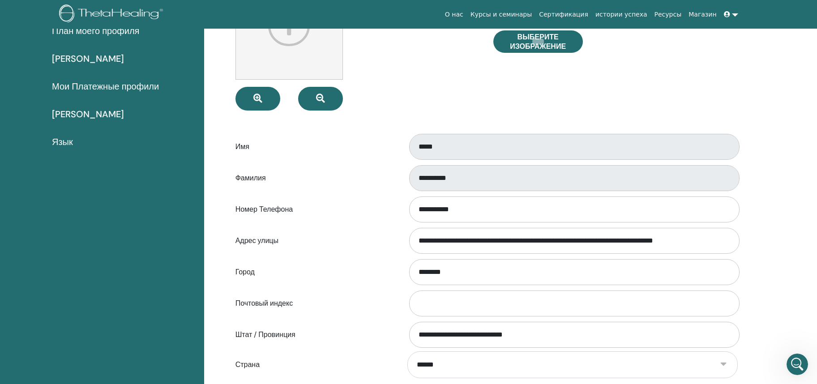
scroll to position [0, 0]
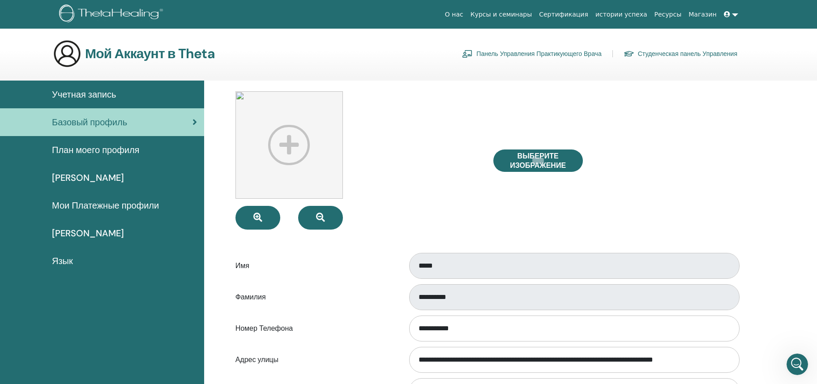
click at [133, 17] on img at bounding box center [112, 14] width 107 height 20
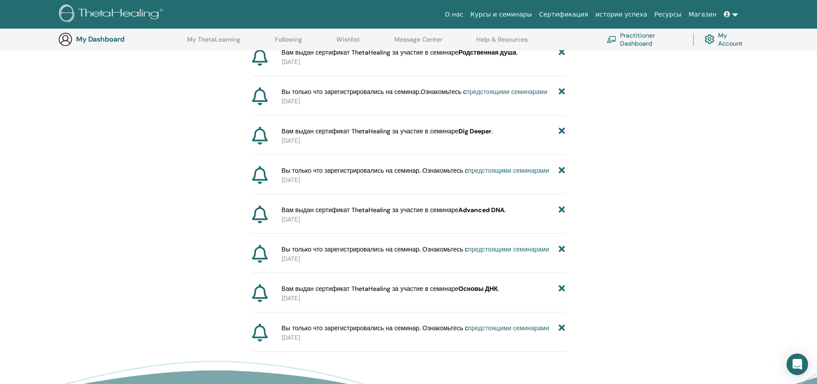
scroll to position [290, 0]
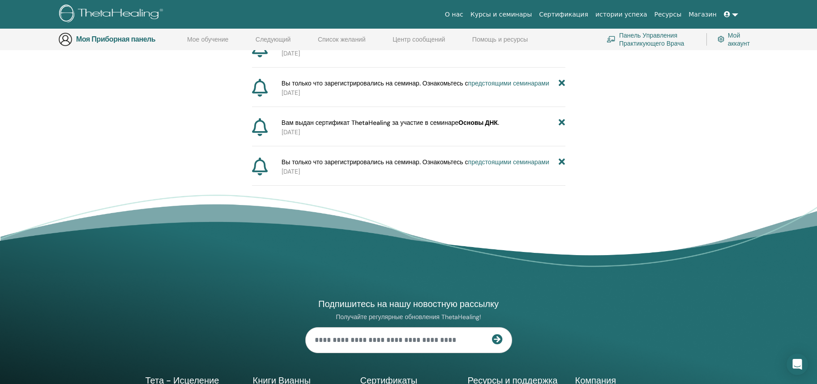
click at [562, 160] on icon at bounding box center [562, 162] width 6 height 9
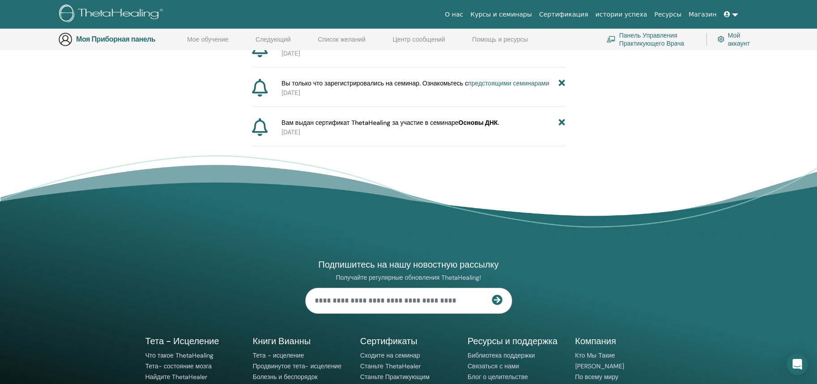
click at [563, 123] on icon at bounding box center [562, 122] width 6 height 9
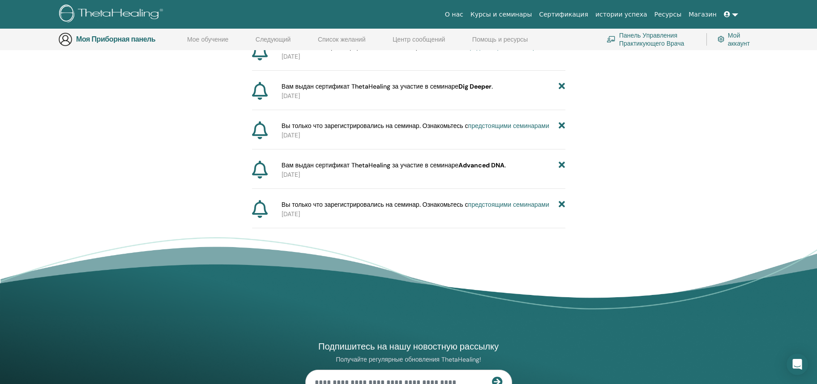
scroll to position [156, 0]
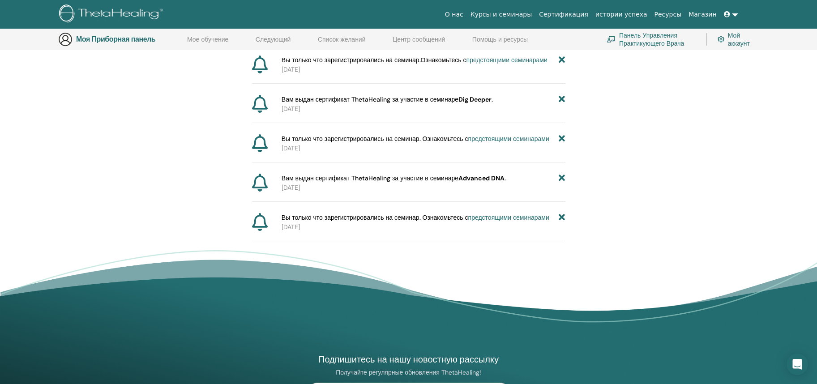
click at [559, 215] on icon at bounding box center [562, 217] width 6 height 9
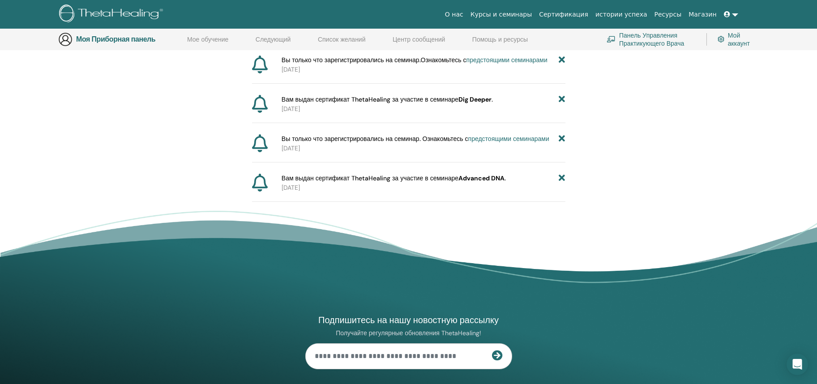
click at [565, 174] on icon at bounding box center [562, 178] width 6 height 9
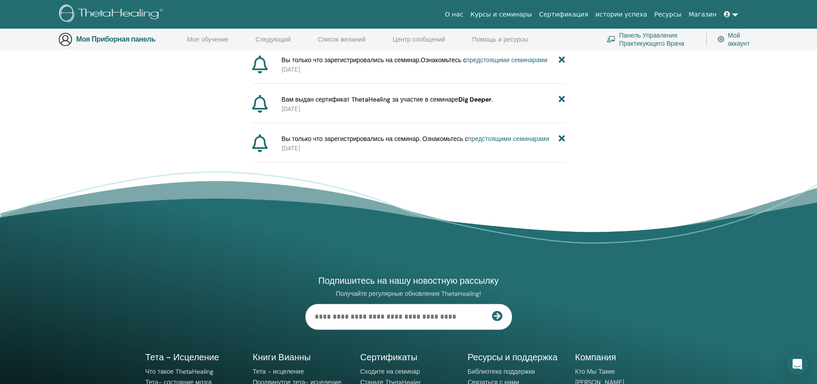
click at [559, 141] on icon at bounding box center [562, 138] width 6 height 9
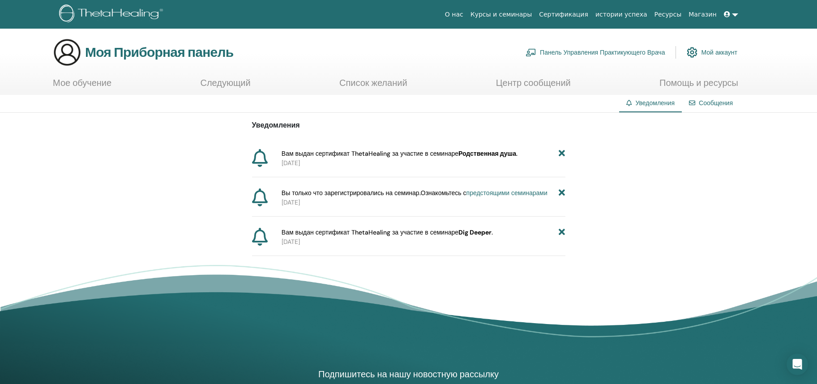
scroll to position [0, 0]
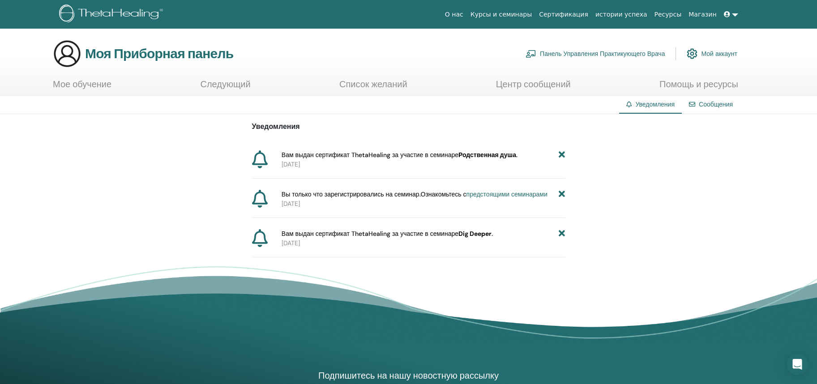
click at [565, 230] on div "Уведомления Вам выдан сертификат ThetaHealing за участие в семинаре Родственная…" at bounding box center [408, 185] width 817 height 143
click at [562, 233] on icon at bounding box center [562, 233] width 6 height 9
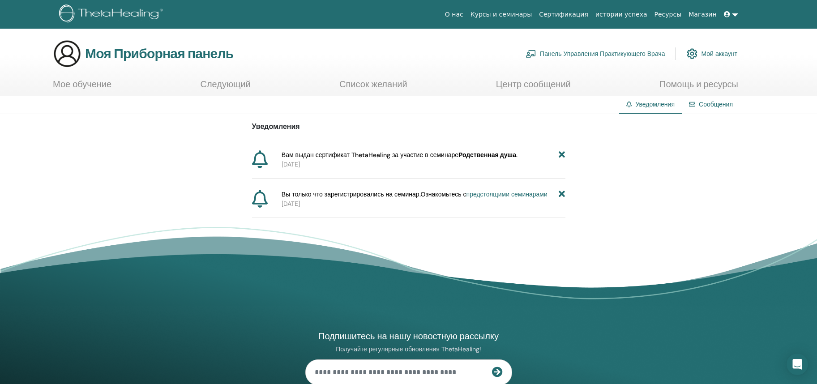
click at [565, 192] on icon at bounding box center [562, 194] width 6 height 9
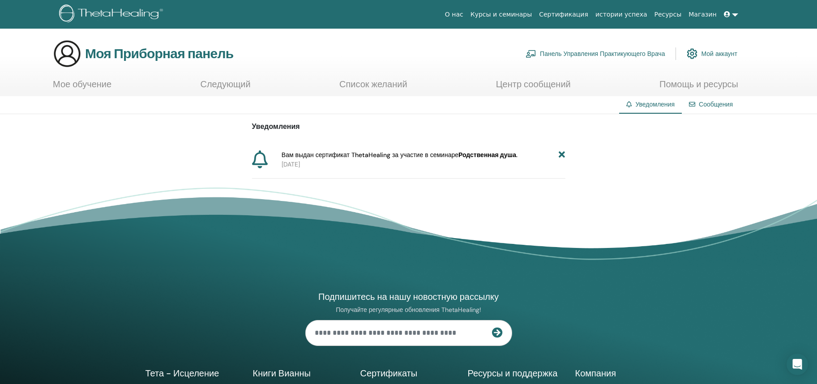
click at [561, 154] on icon at bounding box center [562, 154] width 6 height 9
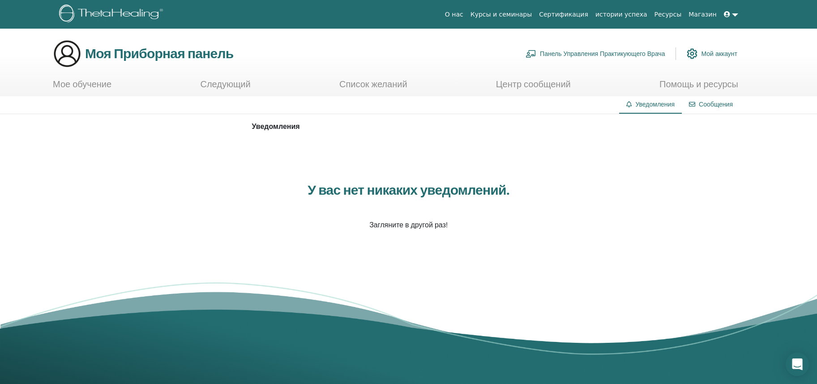
click at [802, 360] on div "Откройте Интерком-Мессенджер" at bounding box center [797, 365] width 24 height 24
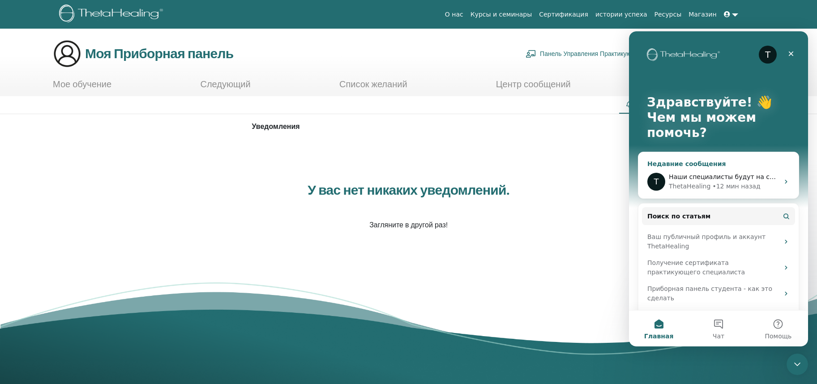
click at [782, 179] on icon "Мессенджер Intercom" at bounding box center [785, 181] width 7 height 7
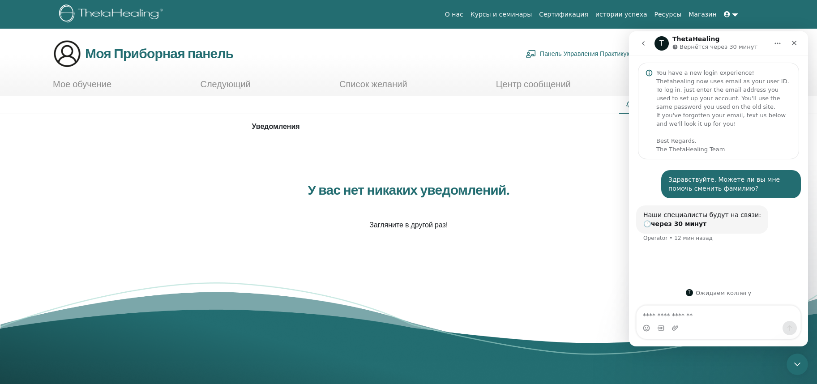
click at [499, 242] on div "У вас нет никаких уведомлений. Загляните в другой раз!" at bounding box center [408, 206] width 313 height 134
click at [796, 41] on icon "Закрыть" at bounding box center [793, 42] width 7 height 7
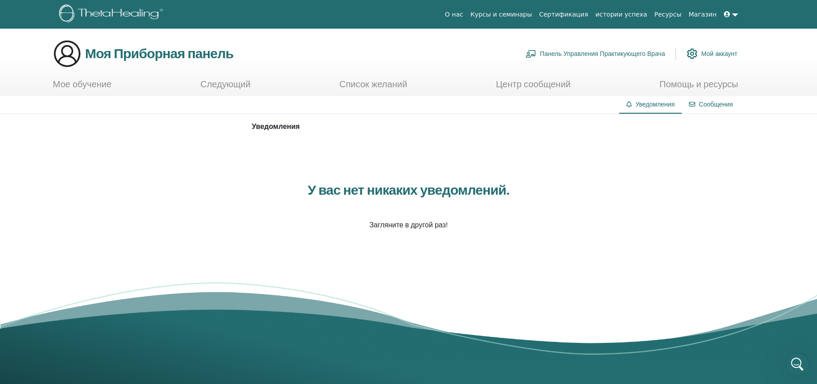
click at [664, 205] on div "Уведомления У вас нет никаких уведомлений. Загляните в другой раз!" at bounding box center [408, 193] width 817 height 159
click at [665, 205] on div "Уведомления У вас нет никаких уведомлений. Загляните в другой раз!" at bounding box center [408, 193] width 817 height 159
click at [734, 9] on link at bounding box center [730, 14] width 21 height 17
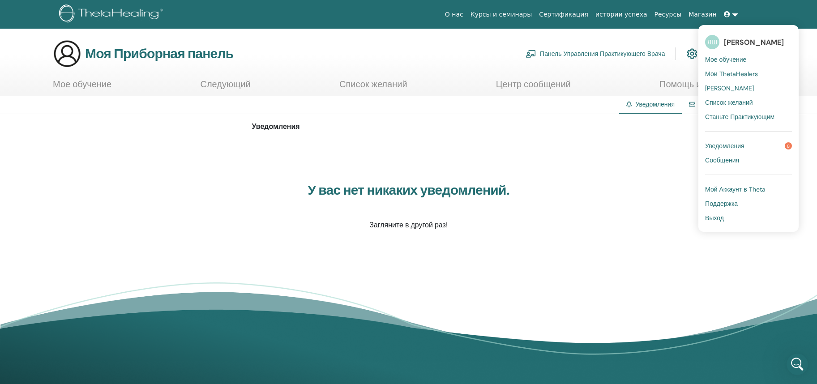
click at [773, 147] on link "Уведомления 8" at bounding box center [748, 146] width 87 height 14
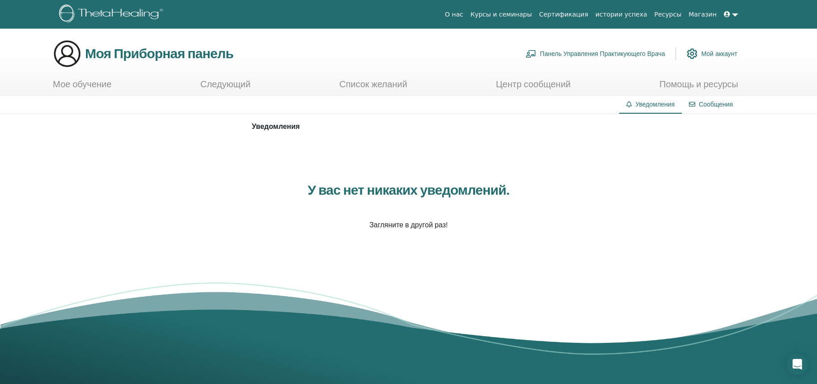
click at [740, 213] on div "Уведомления У вас нет никаких уведомлений. Загляните в другой раз!" at bounding box center [408, 193] width 817 height 159
click at [727, 14] on icon at bounding box center [727, 14] width 6 height 6
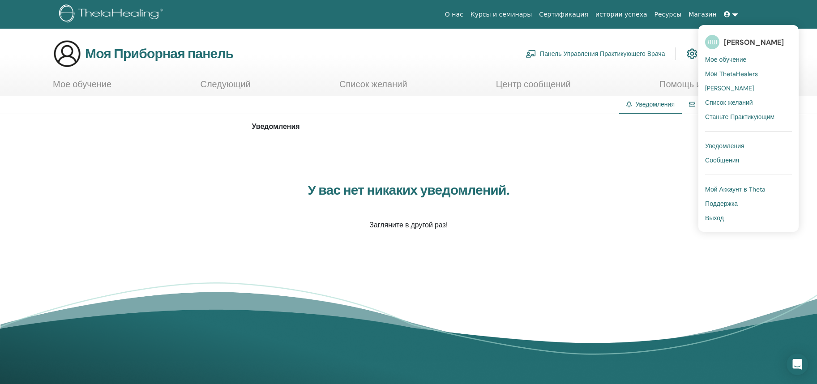
click at [729, 42] on ya-tr-span "[PERSON_NAME]" at bounding box center [754, 42] width 60 height 9
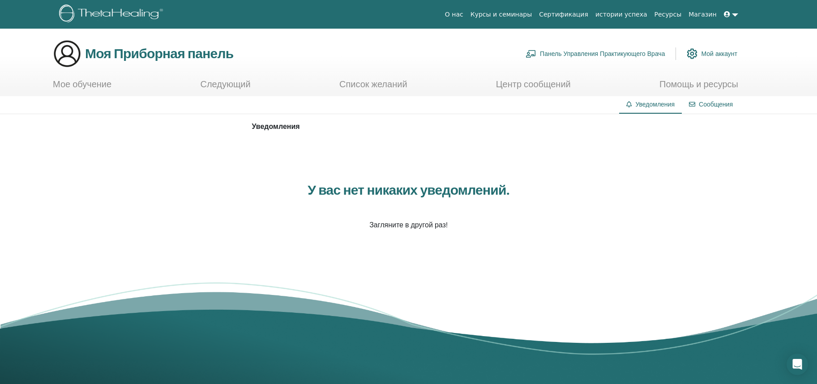
click at [738, 12] on link at bounding box center [730, 14] width 21 height 17
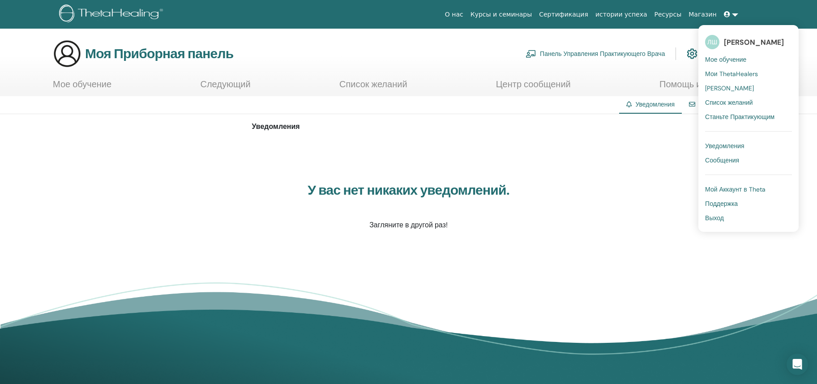
click at [731, 155] on link "Сообщения" at bounding box center [748, 160] width 87 height 14
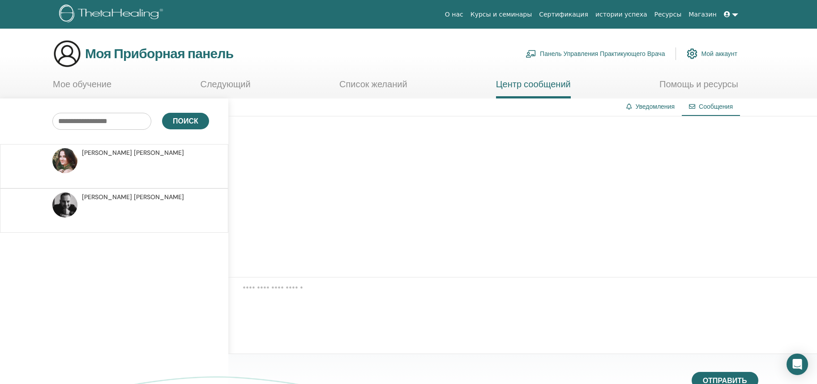
click at [111, 190] on div "[PERSON_NAME]" at bounding box center [114, 210] width 228 height 44
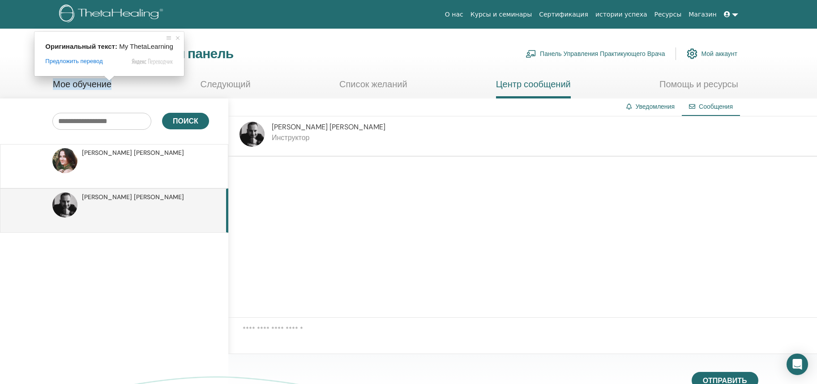
click at [71, 80] on ya-tr-span "Мое обучение" at bounding box center [82, 84] width 59 height 12
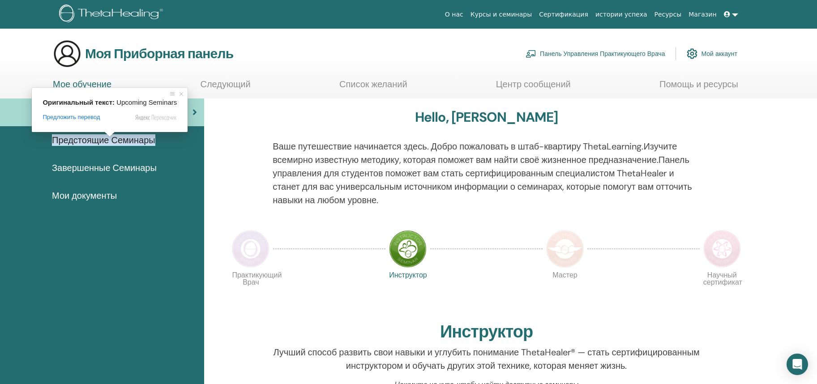
click at [104, 139] on ya-tr-span "Предстоящие Семинары" at bounding box center [103, 140] width 103 height 12
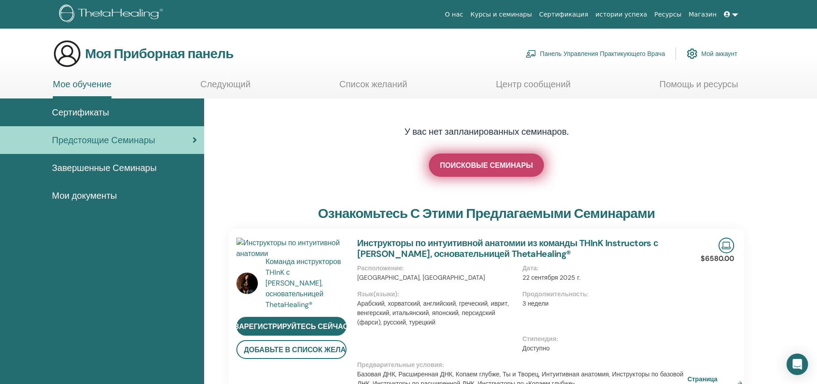
click at [465, 164] on ya-tr-span "ПОИСКОВЫЕ СЕМИНАРЫ" at bounding box center [486, 165] width 93 height 9
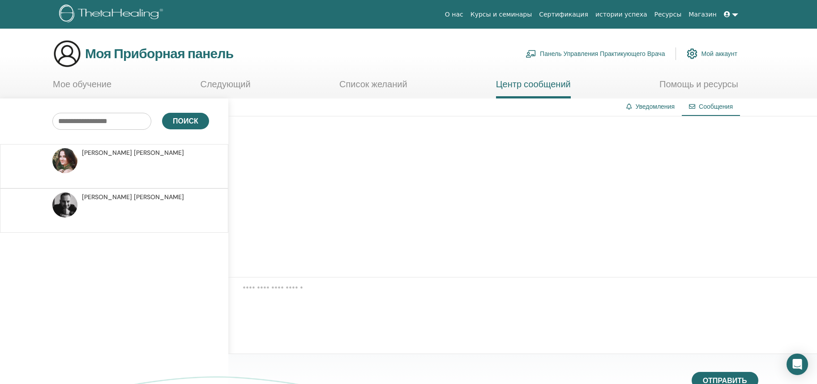
click at [90, 195] on ya-tr-span "[PERSON_NAME]" at bounding box center [107, 197] width 50 height 8
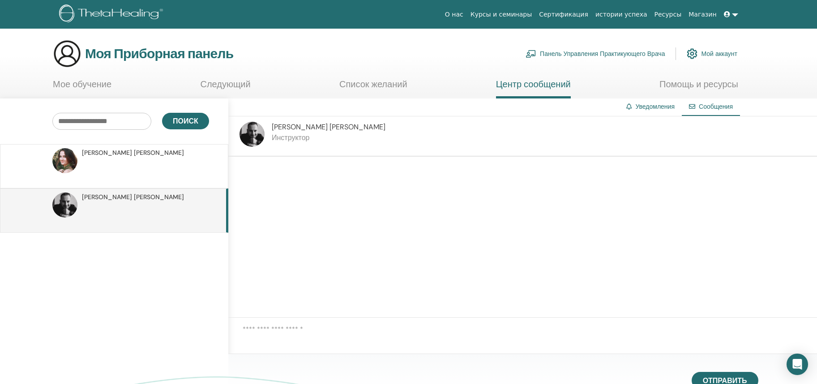
click at [251, 128] on img at bounding box center [251, 134] width 25 height 25
click at [287, 136] on ya-tr-span "Инструктор" at bounding box center [291, 137] width 38 height 9
click at [329, 127] on ya-tr-span "[PERSON_NAME]" at bounding box center [357, 126] width 56 height 9
click at [258, 128] on img at bounding box center [251, 134] width 25 height 25
click at [238, 141] on div "[PERSON_NAME] Инструктор" at bounding box center [522, 136] width 588 height 40
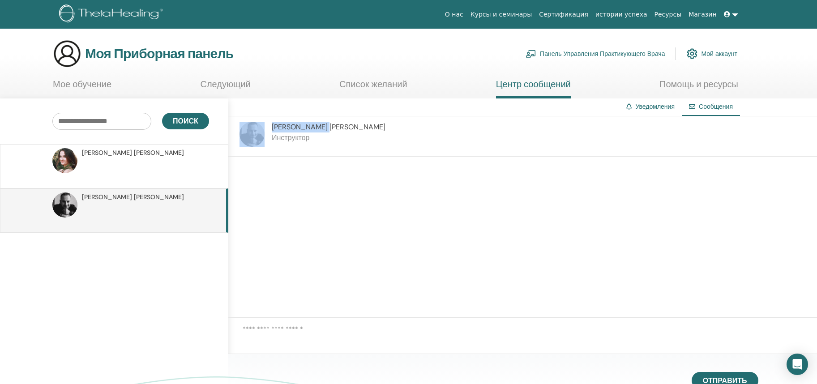
click at [237, 141] on div "[PERSON_NAME] Инструктор" at bounding box center [522, 136] width 588 height 40
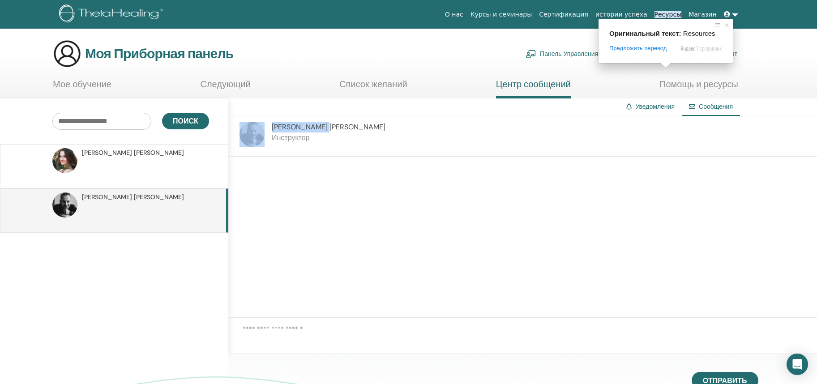
click at [515, 13] on ya-tr-span "Курсы и семинары" at bounding box center [501, 14] width 62 height 7
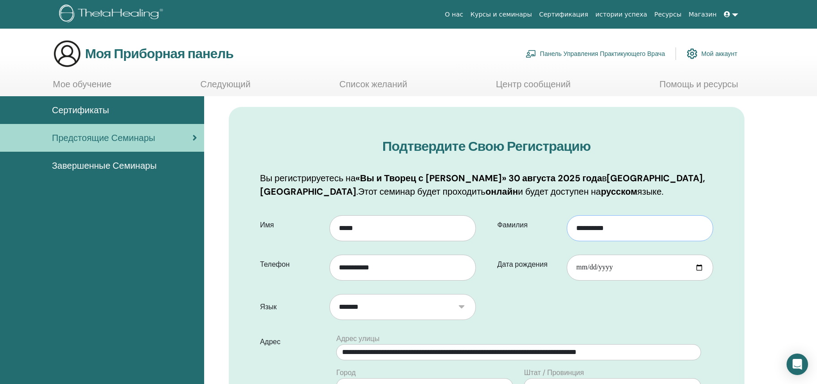
drag, startPoint x: 642, startPoint y: 233, endPoint x: 538, endPoint y: 219, distance: 104.7
click at [538, 219] on div "**********" at bounding box center [604, 225] width 229 height 32
type input "**********"
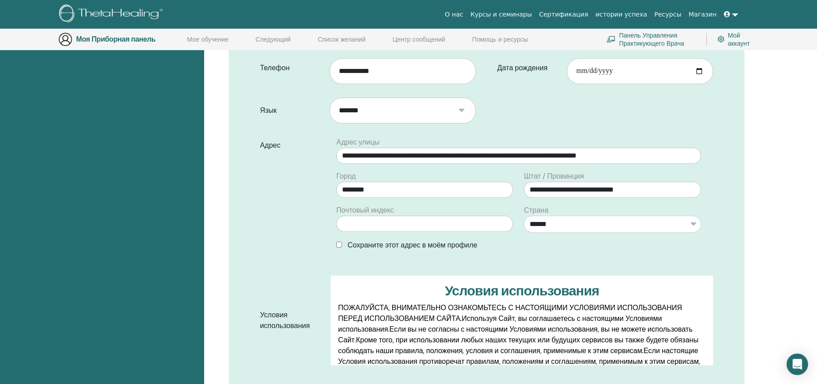
scroll to position [223, 0]
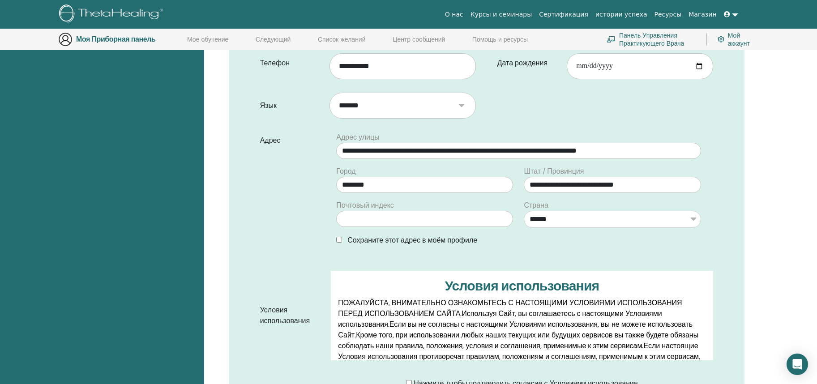
click at [651, 252] on div "**********" at bounding box center [518, 192] width 388 height 121
click at [393, 221] on input "text" at bounding box center [424, 219] width 177 height 16
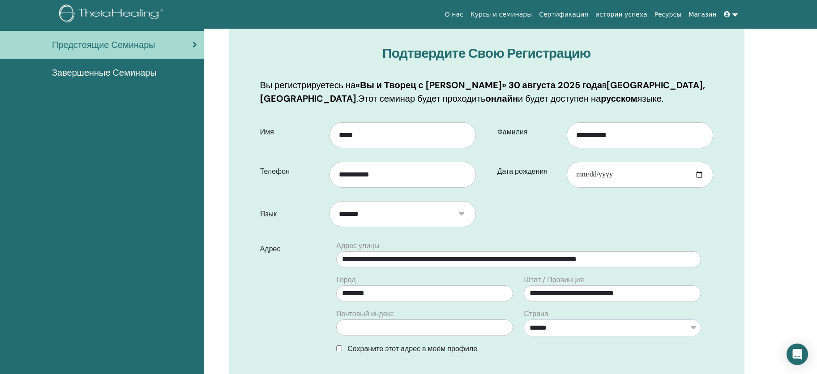
scroll to position [156, 0]
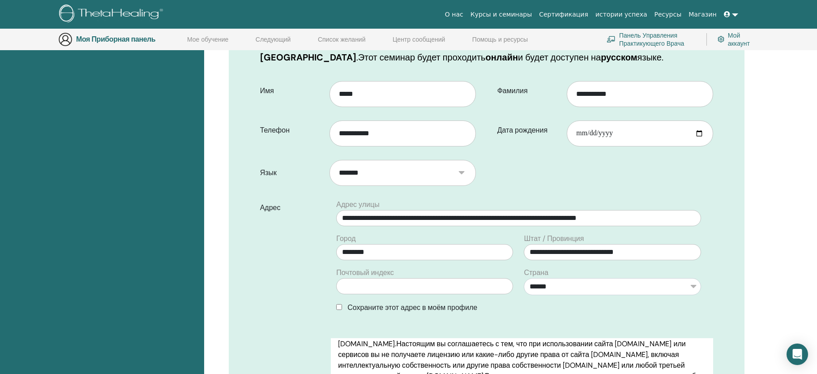
drag, startPoint x: 618, startPoint y: 178, endPoint x: 627, endPoint y: 197, distance: 21.8
click at [616, 179] on form "**********" at bounding box center [486, 269] width 466 height 388
drag, startPoint x: 635, startPoint y: 131, endPoint x: 448, endPoint y: 188, distance: 195.3
click at [633, 132] on input "**********" at bounding box center [640, 133] width 146 height 26
drag, startPoint x: 490, startPoint y: 90, endPoint x: 483, endPoint y: 88, distance: 7.2
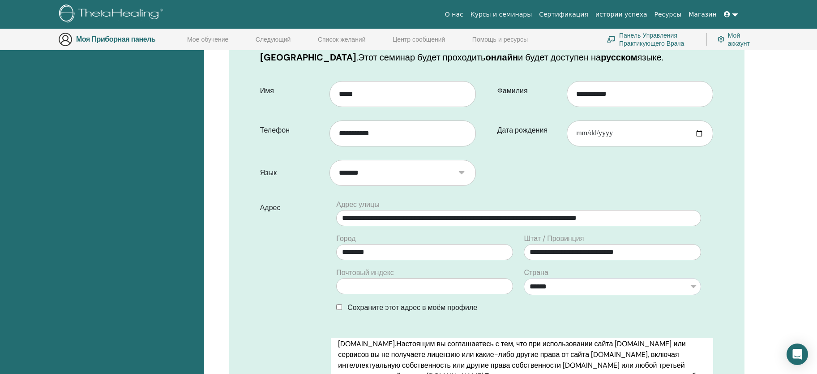
click at [486, 88] on div "**********" at bounding box center [602, 114] width 233 height 79
click at [409, 84] on input "*****" at bounding box center [402, 94] width 146 height 26
drag, startPoint x: 527, startPoint y: 185, endPoint x: 531, endPoint y: 191, distance: 7.3
click at [526, 189] on form "**********" at bounding box center [486, 269] width 466 height 388
click at [669, 217] on input "**********" at bounding box center [518, 218] width 364 height 16
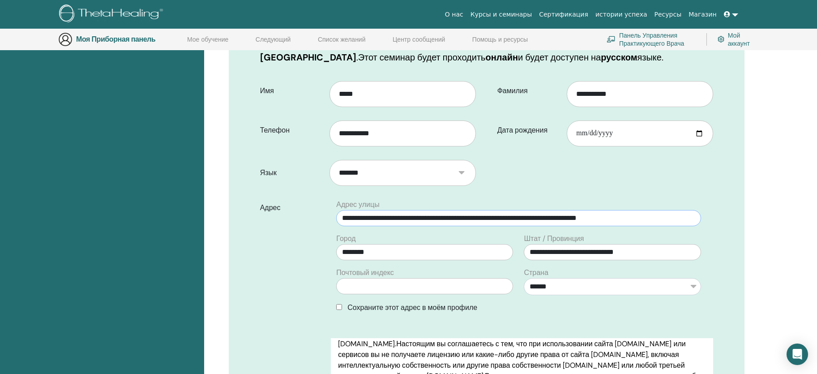
drag, startPoint x: 648, startPoint y: 215, endPoint x: 619, endPoint y: 217, distance: 28.7
click at [619, 217] on input "**********" at bounding box center [518, 218] width 364 height 16
click at [664, 219] on input "**********" at bounding box center [518, 218] width 364 height 16
drag, startPoint x: 612, startPoint y: 215, endPoint x: 597, endPoint y: 225, distance: 18.1
click at [592, 220] on input "**********" at bounding box center [518, 218] width 364 height 16
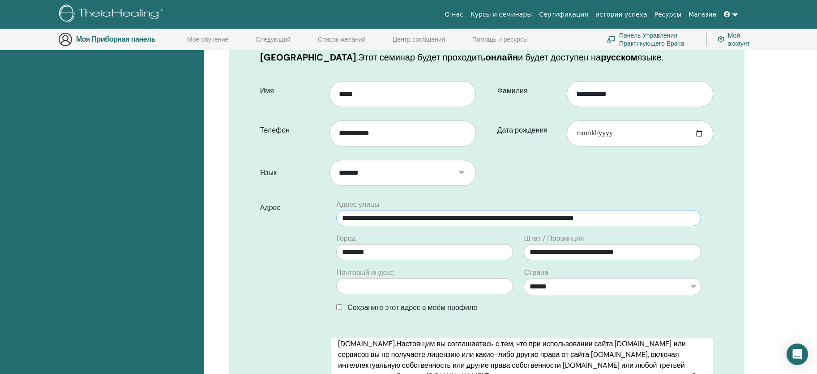
type input "**********"
click at [636, 312] on div "Сохраните этот адрес в моём профиле" at bounding box center [518, 307] width 364 height 11
click at [424, 286] on input "text" at bounding box center [424, 286] width 177 height 16
click at [509, 328] on form "**********" at bounding box center [486, 269] width 466 height 388
click at [482, 315] on div "**********" at bounding box center [518, 259] width 388 height 121
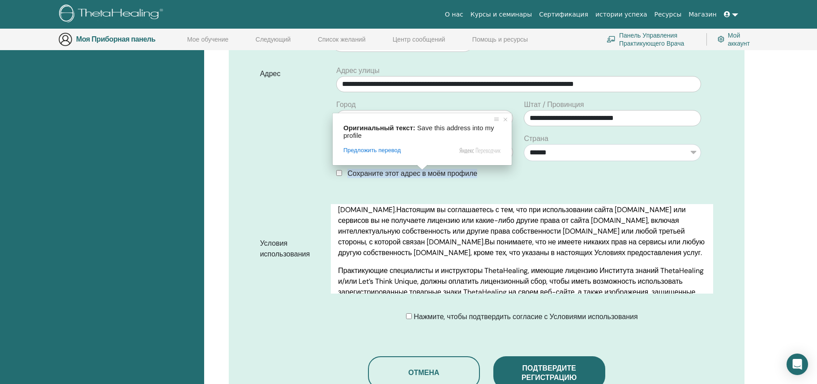
scroll to position [290, 0]
click at [506, 119] on span at bounding box center [505, 119] width 9 height 9
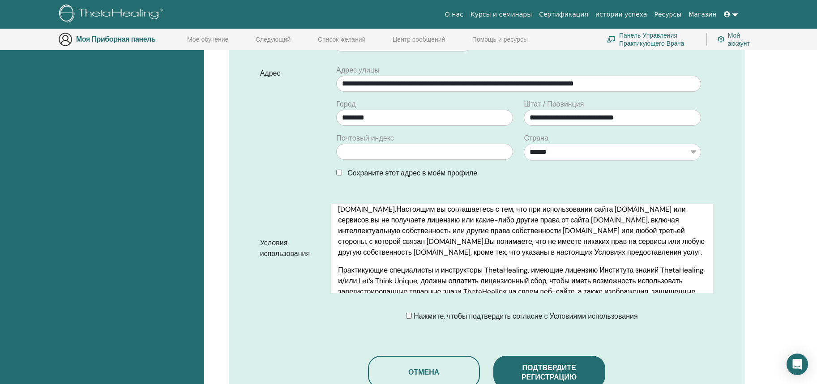
click at [255, 167] on div "Адрес" at bounding box center [292, 125] width 78 height 121
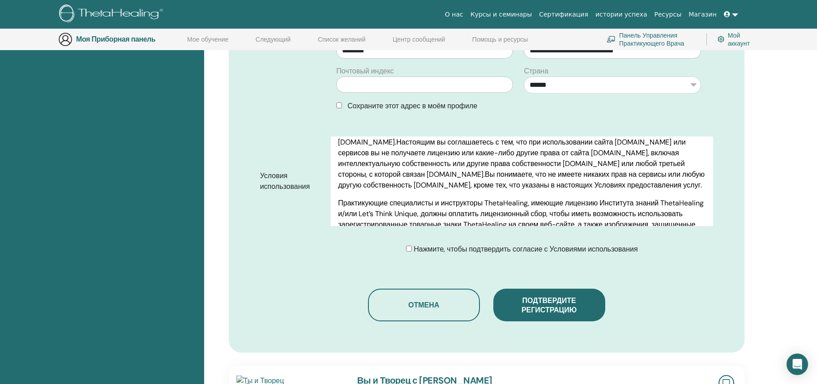
scroll to position [559, 0]
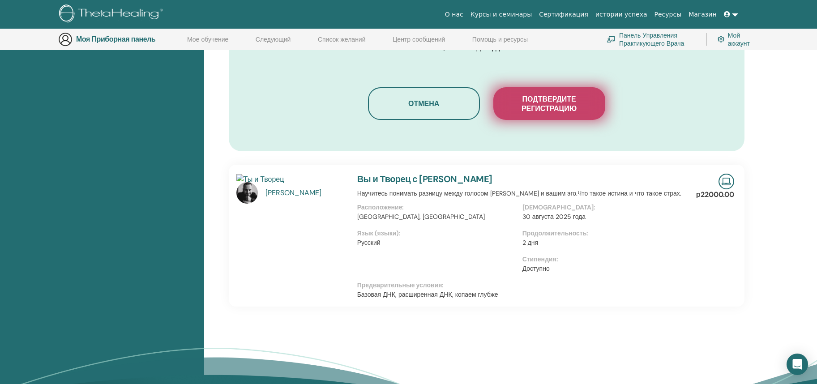
drag, startPoint x: 549, startPoint y: 98, endPoint x: 410, endPoint y: 218, distance: 182.8
click at [549, 99] on ya-tr-span "Подтвердите регистрацию" at bounding box center [548, 103] width 55 height 19
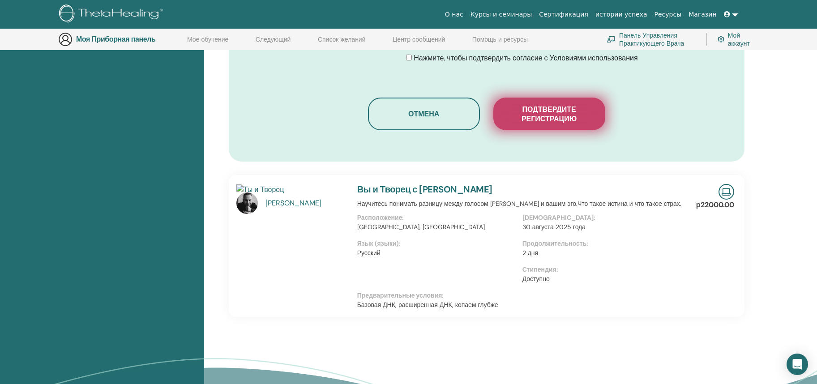
click at [555, 110] on ya-tr-span "Подтвердите регистрацию" at bounding box center [548, 114] width 55 height 19
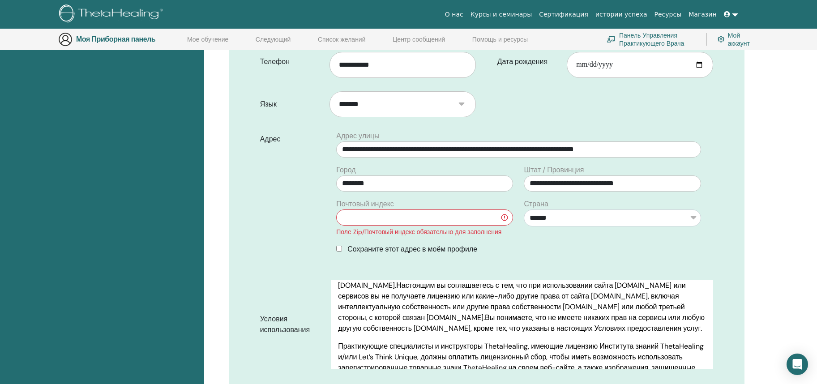
scroll to position [223, 0]
click at [383, 219] on input "text" at bounding box center [424, 219] width 177 height 16
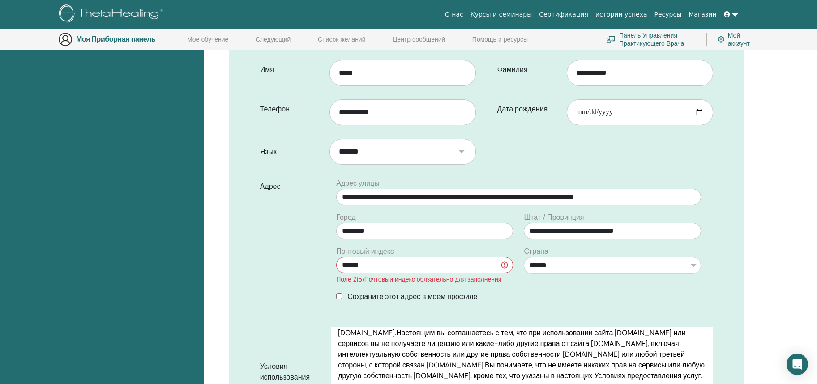
scroll to position [156, 0]
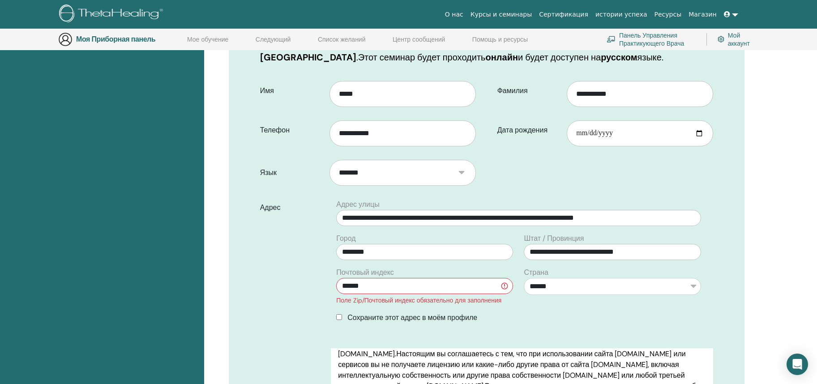
type input "******"
click at [278, 299] on div "Адрес" at bounding box center [292, 264] width 78 height 131
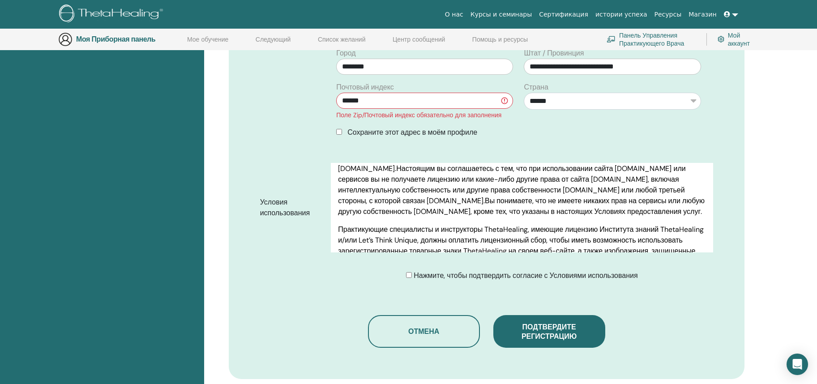
scroll to position [424, 0]
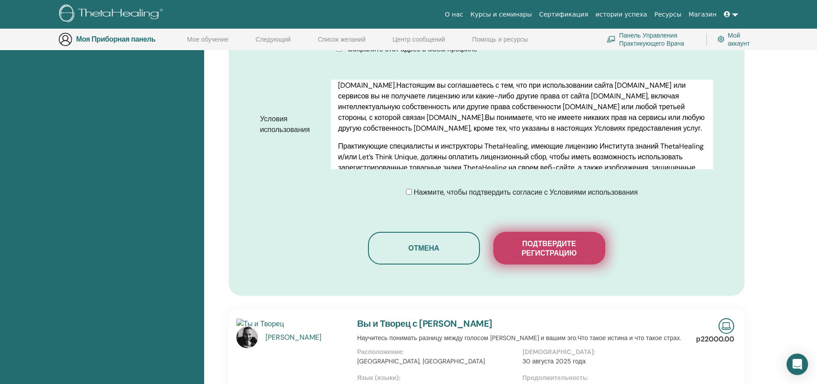
click at [563, 254] on ya-tr-span "Подтвердите регистрацию" at bounding box center [548, 248] width 55 height 19
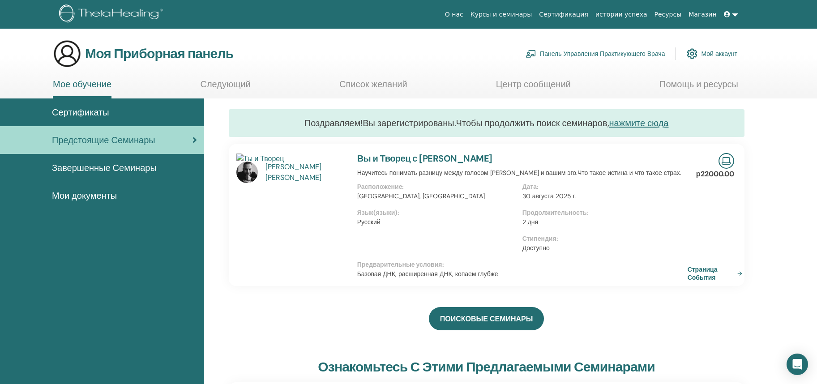
click at [738, 17] on link at bounding box center [730, 14] width 21 height 17
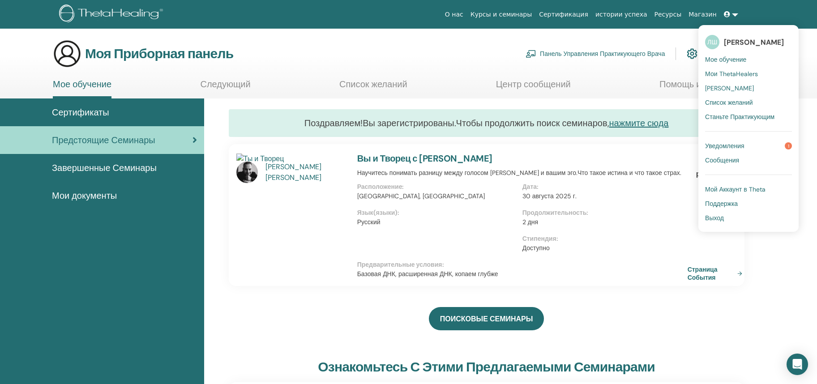
click at [792, 145] on span "1" at bounding box center [788, 145] width 7 height 7
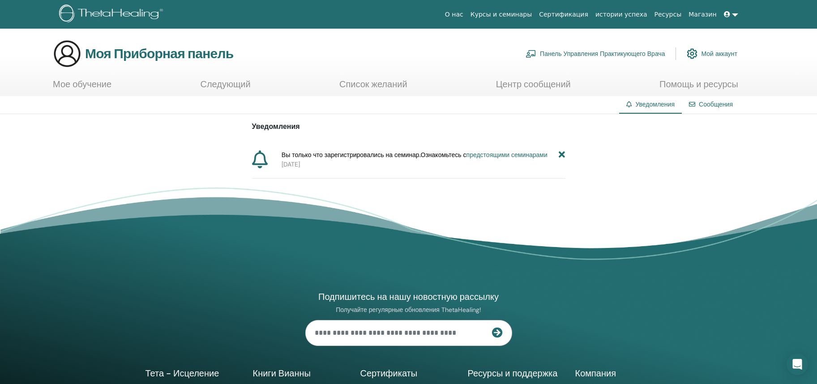
click at [513, 152] on ya-tr-span "предстоящими семинарами" at bounding box center [506, 155] width 81 height 8
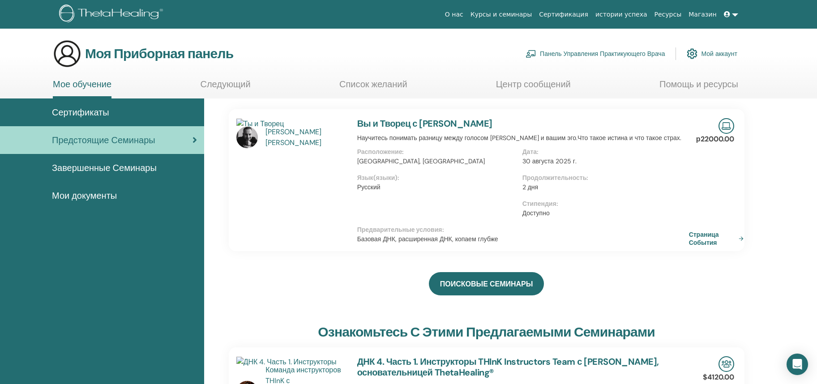
click at [741, 240] on link "Страница События" at bounding box center [718, 238] width 58 height 16
click at [793, 364] on icon "Откройте Интерком-Мессенджер" at bounding box center [797, 364] width 10 height 12
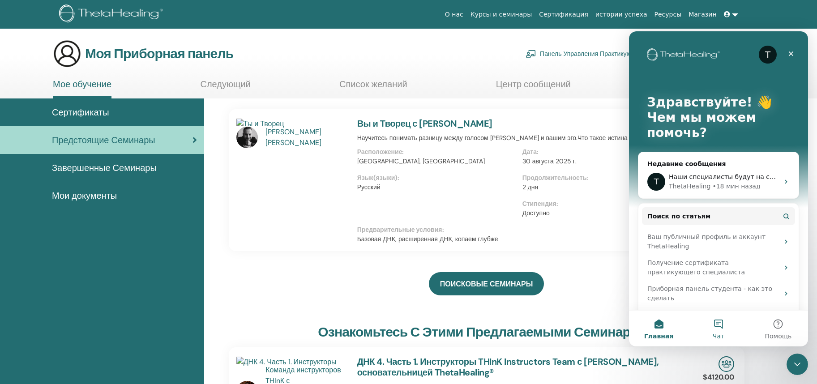
click at [717, 329] on button "Чат" at bounding box center [718, 329] width 60 height 36
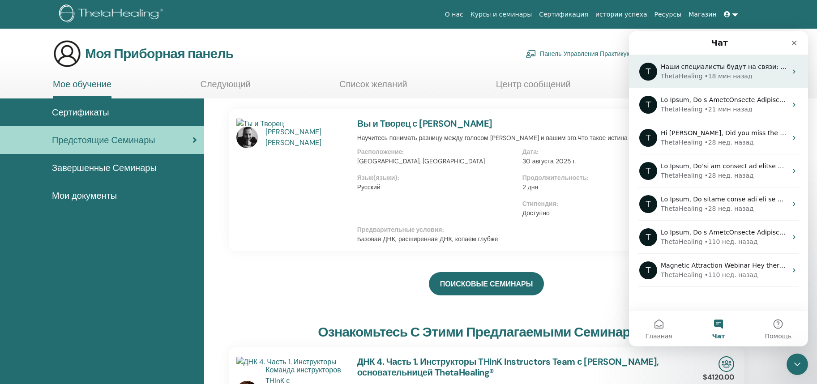
click at [698, 64] on span "Наши специалисты будут на связи: 🕒 через 30 минут" at bounding box center [751, 66] width 180 height 7
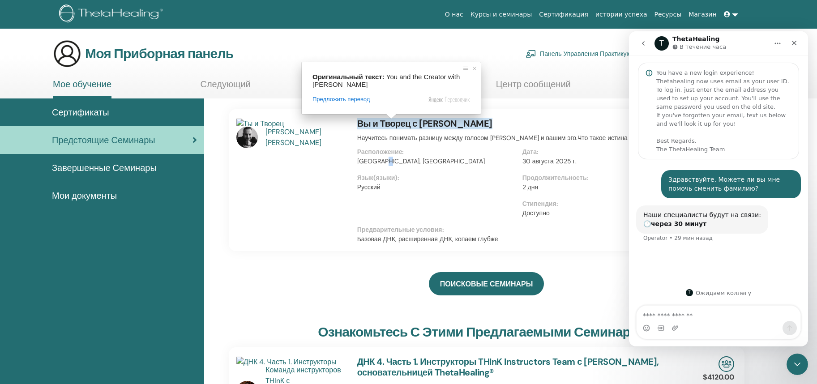
drag, startPoint x: 384, startPoint y: 166, endPoint x: 502, endPoint y: 147, distance: 119.3
click at [401, 152] on div "Расположение : Россия, Москва" at bounding box center [439, 160] width 165 height 26
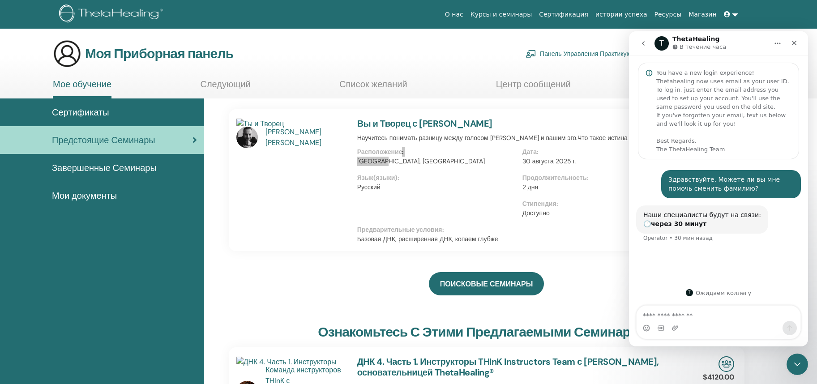
click at [733, 264] on div "Здравствуйте. Можете ли вы мне помочь сменить фамилию? Лилия • 30 мин назад Наш…" at bounding box center [718, 220] width 179 height 122
click at [739, 252] on div "Наши специалисты будут на связи: 🕒 через 30 минут Operator • 30 мин назад" at bounding box center [718, 229] width 165 height 48
click at [736, 164] on div "Здравствуйте. Можете ли вы мне помочь сменить фамилию? Лилия • 30 мин назад Наш…" at bounding box center [718, 206] width 179 height 94
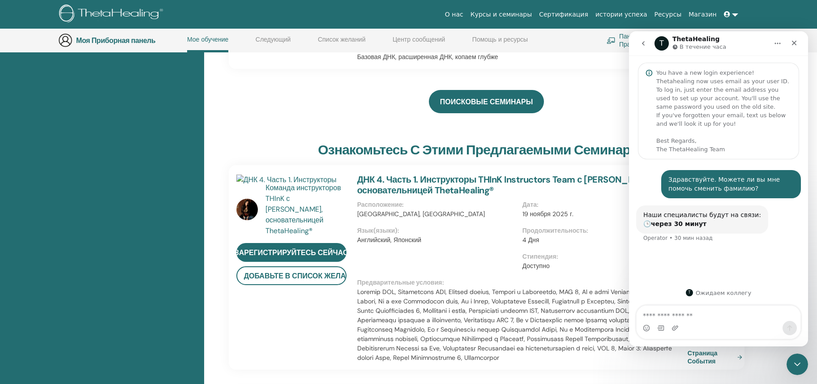
scroll to position [359, 0]
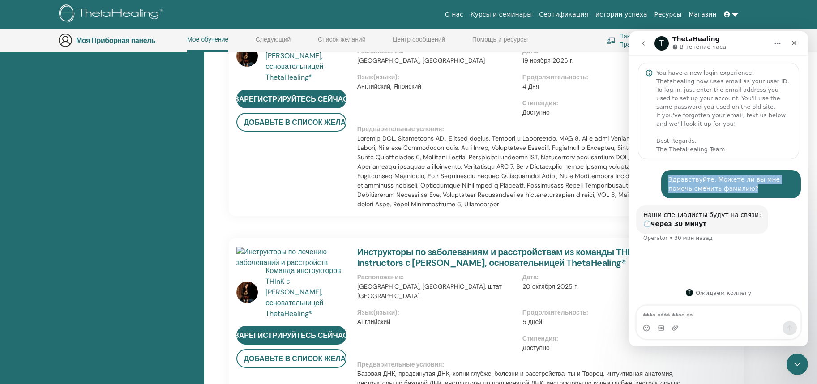
drag, startPoint x: 681, startPoint y: 180, endPoint x: 658, endPoint y: 175, distance: 23.9
click at [658, 175] on div "Здравствуйте. Можете ли вы мне помочь сменить фамилию? Лилия • 30 мин назад" at bounding box center [718, 187] width 165 height 35
copy div "Здравствуйте. Можете ли вы мне помочь сменить фамилию?"
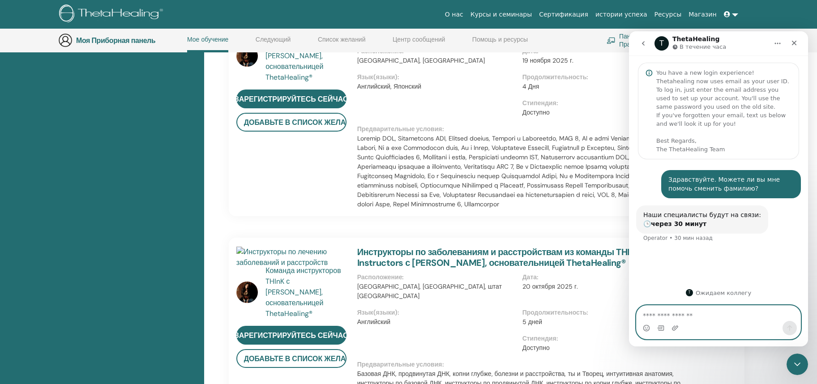
click at [701, 311] on textarea "Ваше сообщение..." at bounding box center [718, 313] width 164 height 15
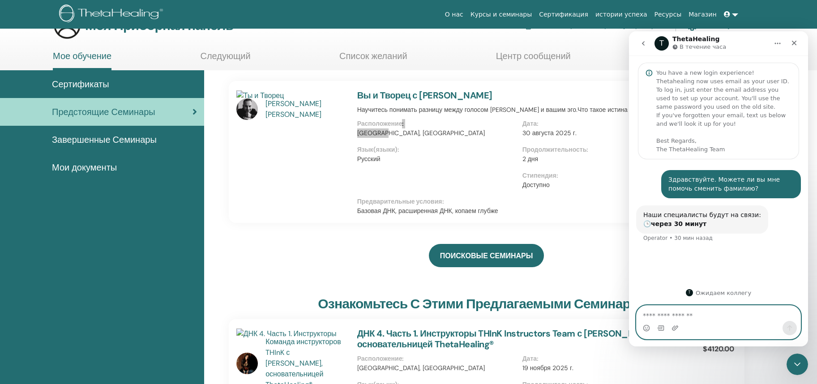
scroll to position [0, 0]
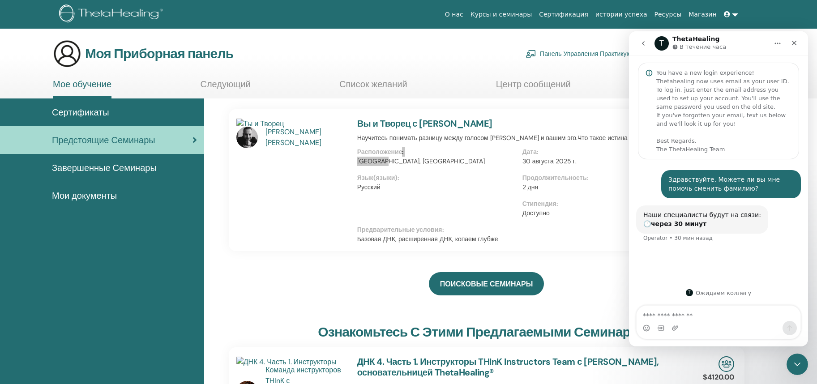
click at [714, 328] on div "Мессенджер Intercom" at bounding box center [718, 328] width 164 height 14
click at [701, 312] on textarea "Ваше сообщение..." at bounding box center [718, 313] width 164 height 15
paste textarea "**********"
type textarea "**********"
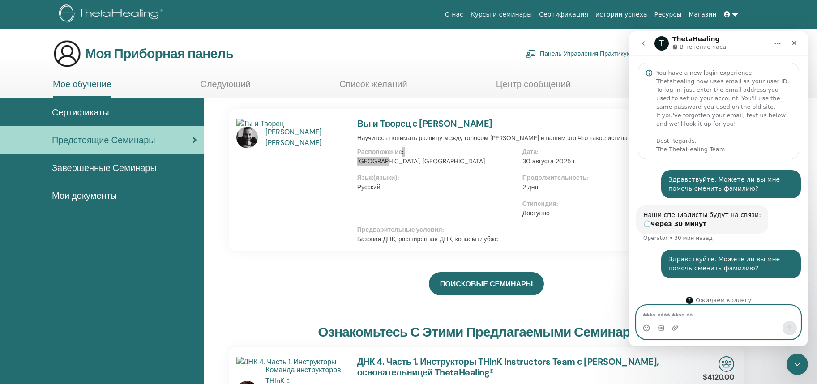
scroll to position [8, 0]
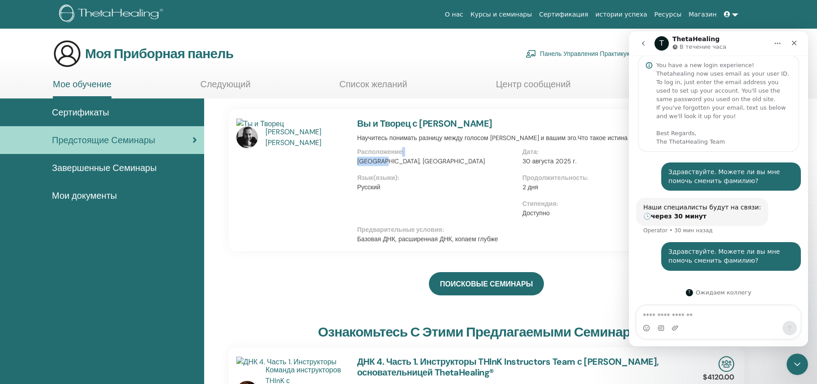
click at [733, 13] on link at bounding box center [730, 14] width 21 height 17
click at [797, 43] on div "Закрыть" at bounding box center [794, 43] width 16 height 16
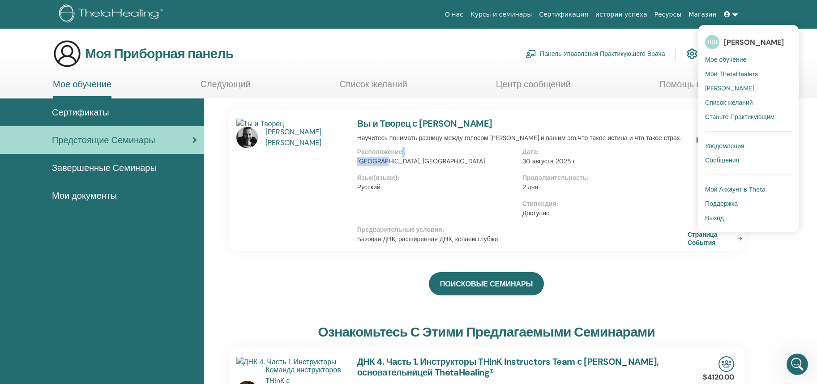
click at [752, 38] on ya-tr-span "[PERSON_NAME]" at bounding box center [754, 42] width 60 height 9
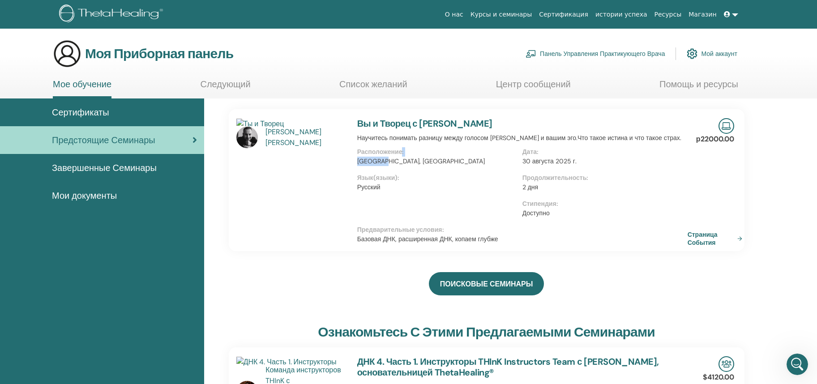
click at [733, 12] on link at bounding box center [730, 14] width 21 height 17
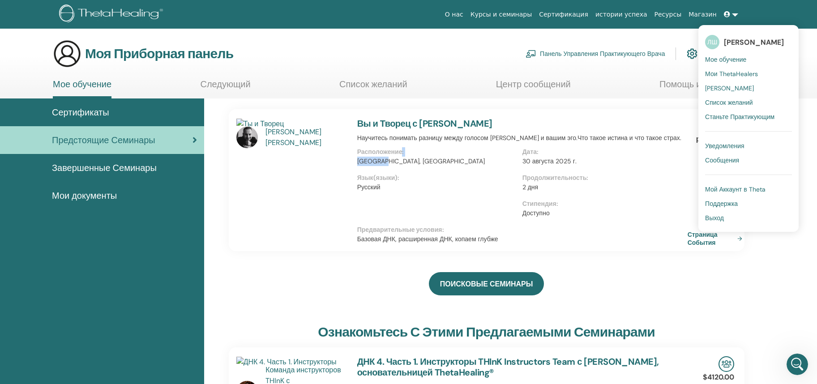
click at [730, 188] on ya-tr-span "Мой Аккаунт в Theta" at bounding box center [735, 189] width 60 height 8
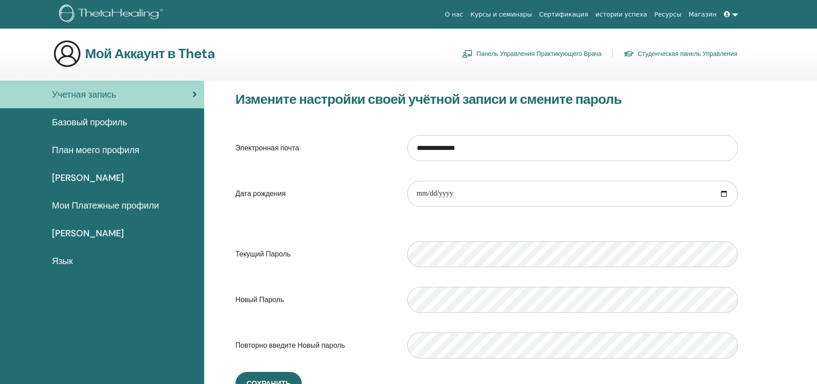
click at [122, 124] on ya-tr-span "Базовый профиль" at bounding box center [89, 122] width 75 height 12
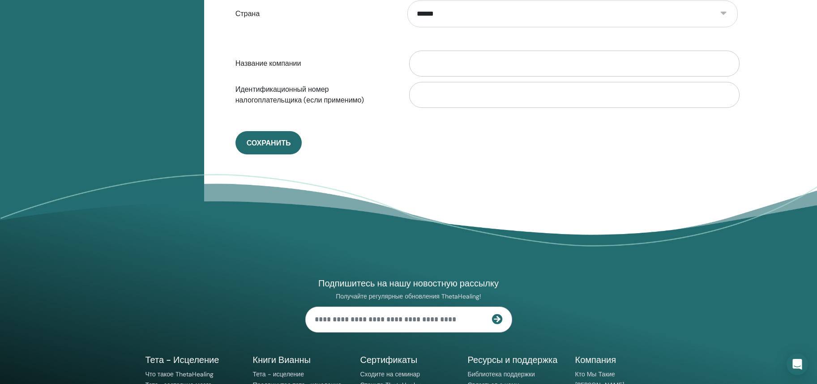
scroll to position [154, 0]
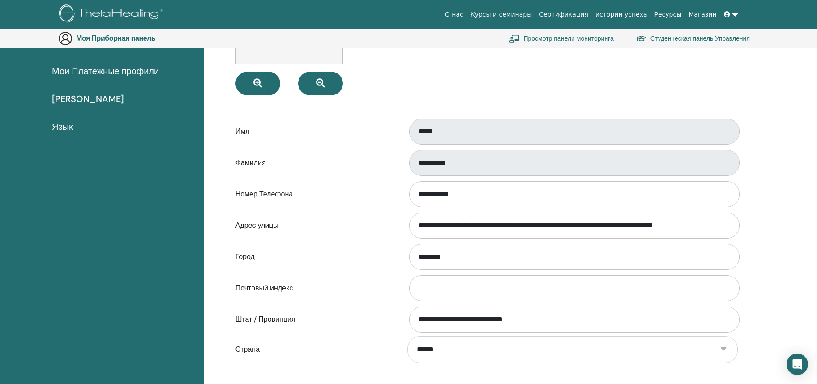
click at [274, 312] on label "Штат / Провинция" at bounding box center [315, 319] width 172 height 17
click at [409, 312] on input "**********" at bounding box center [574, 320] width 330 height 26
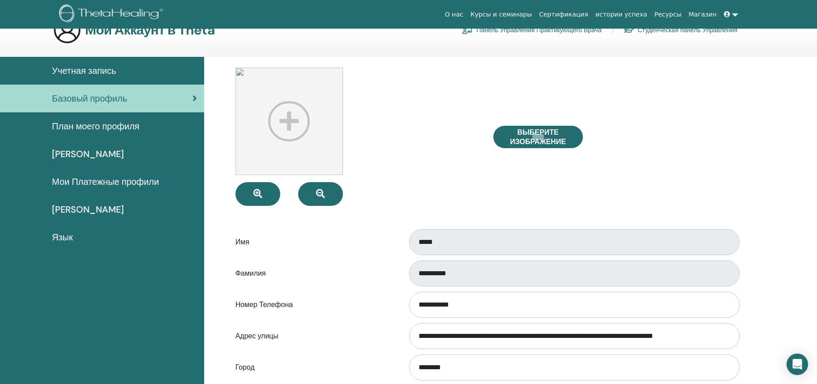
scroll to position [0, 0]
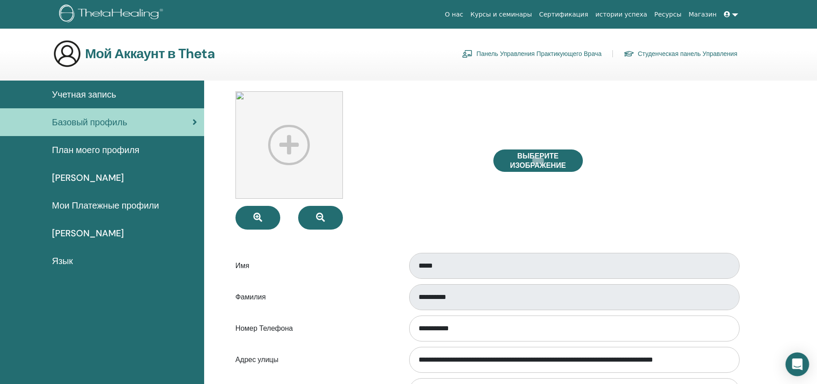
click at [795, 369] on icon "Откройте Интерком-Мессенджер" at bounding box center [797, 364] width 12 height 12
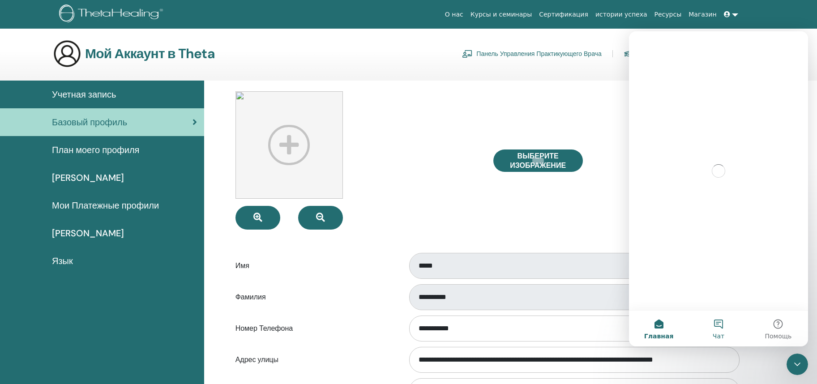
click at [717, 323] on button "Чат" at bounding box center [718, 329] width 60 height 36
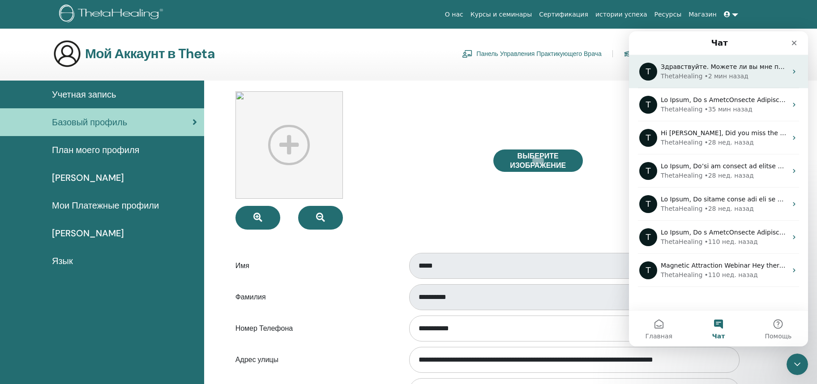
click at [712, 70] on span "Здравствуйте. Можете ли вы мне помочь сменить фамилию?" at bounding box center [763, 66] width 204 height 7
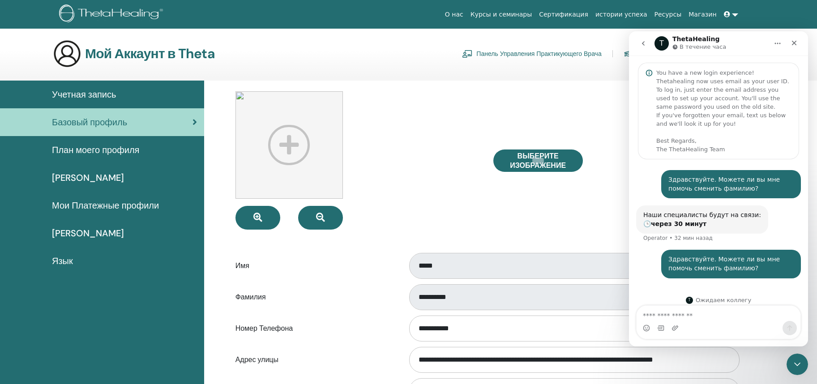
scroll to position [8, 0]
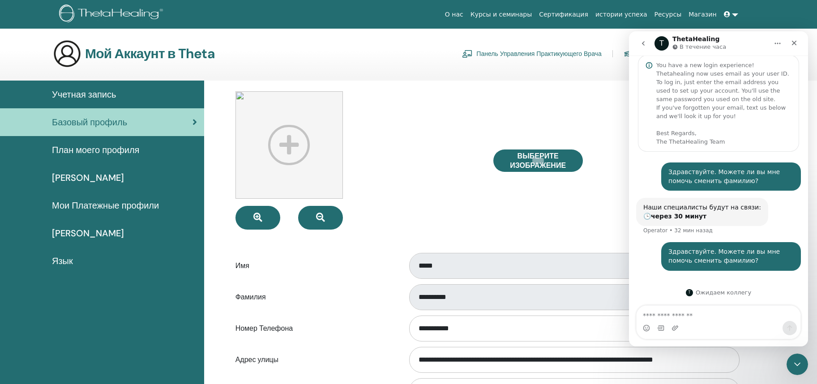
click at [721, 291] on div "T Ожидаем коллегу" at bounding box center [718, 292] width 161 height 7
click at [692, 291] on div "T" at bounding box center [689, 292] width 7 height 7
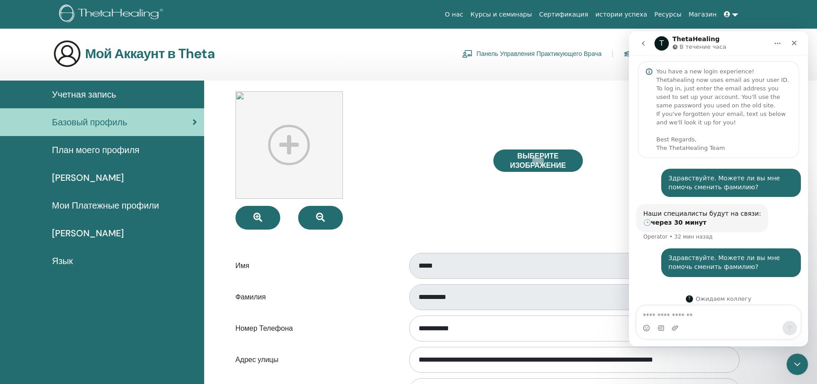
scroll to position [0, 0]
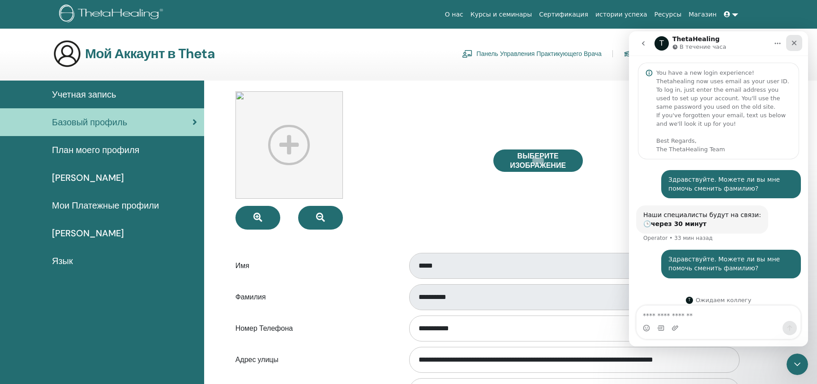
click at [793, 43] on icon "Закрыть" at bounding box center [794, 43] width 5 height 5
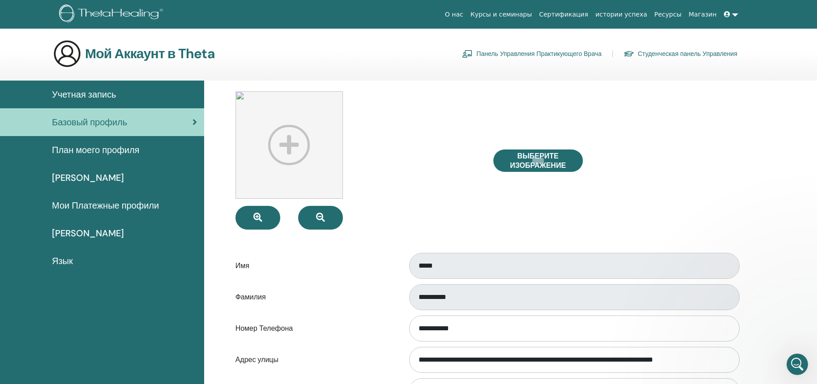
scroll to position [8, 0]
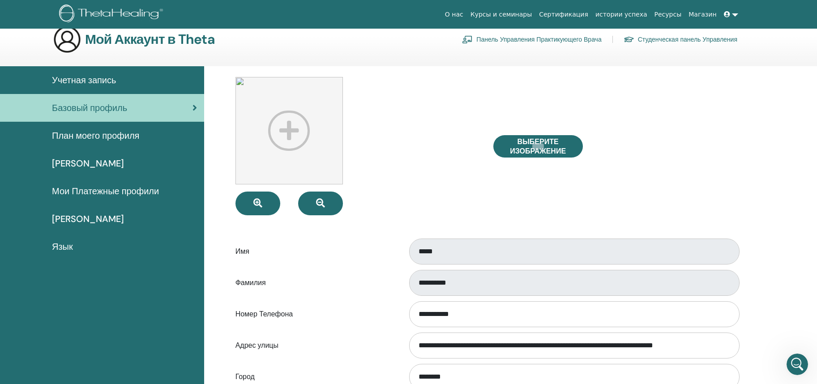
scroll to position [0, 0]
